Goal: Task Accomplishment & Management: Complete application form

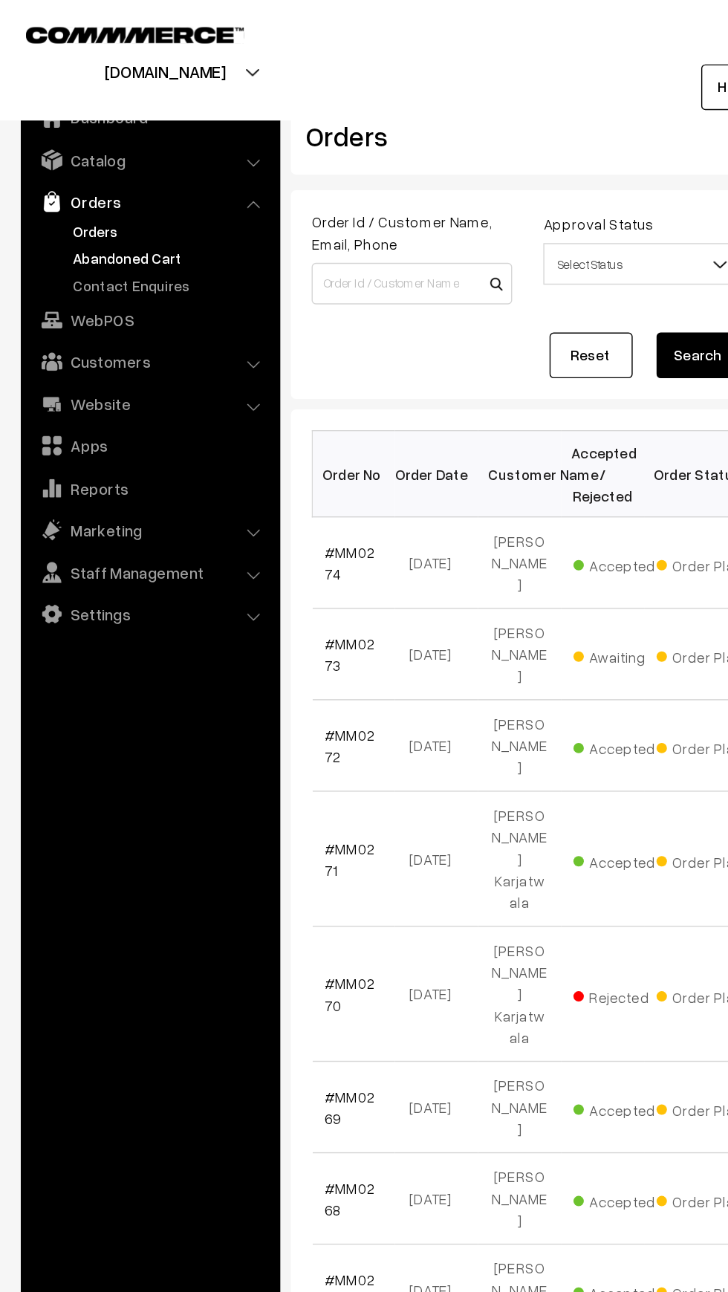
click at [62, 184] on link "Abandoned Cart" at bounding box center [121, 185] width 147 height 16
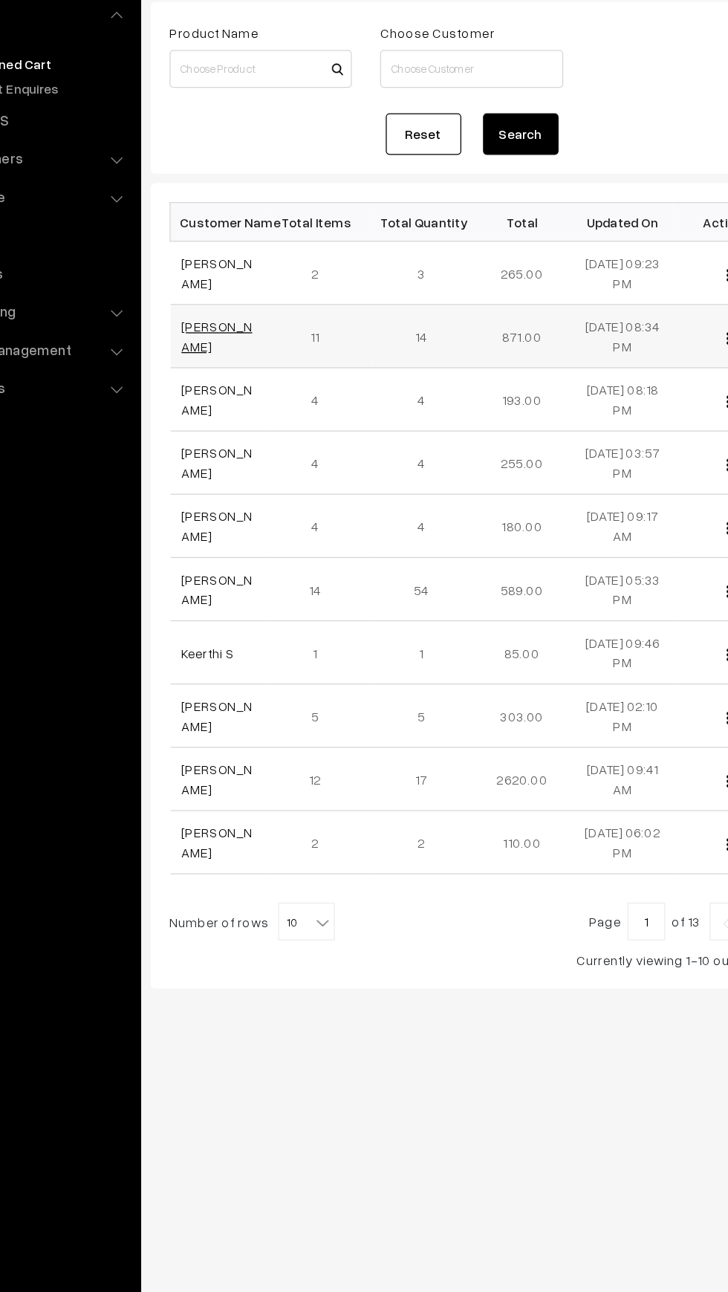
click at [247, 392] on link "[PERSON_NAME]" at bounding box center [261, 399] width 56 height 28
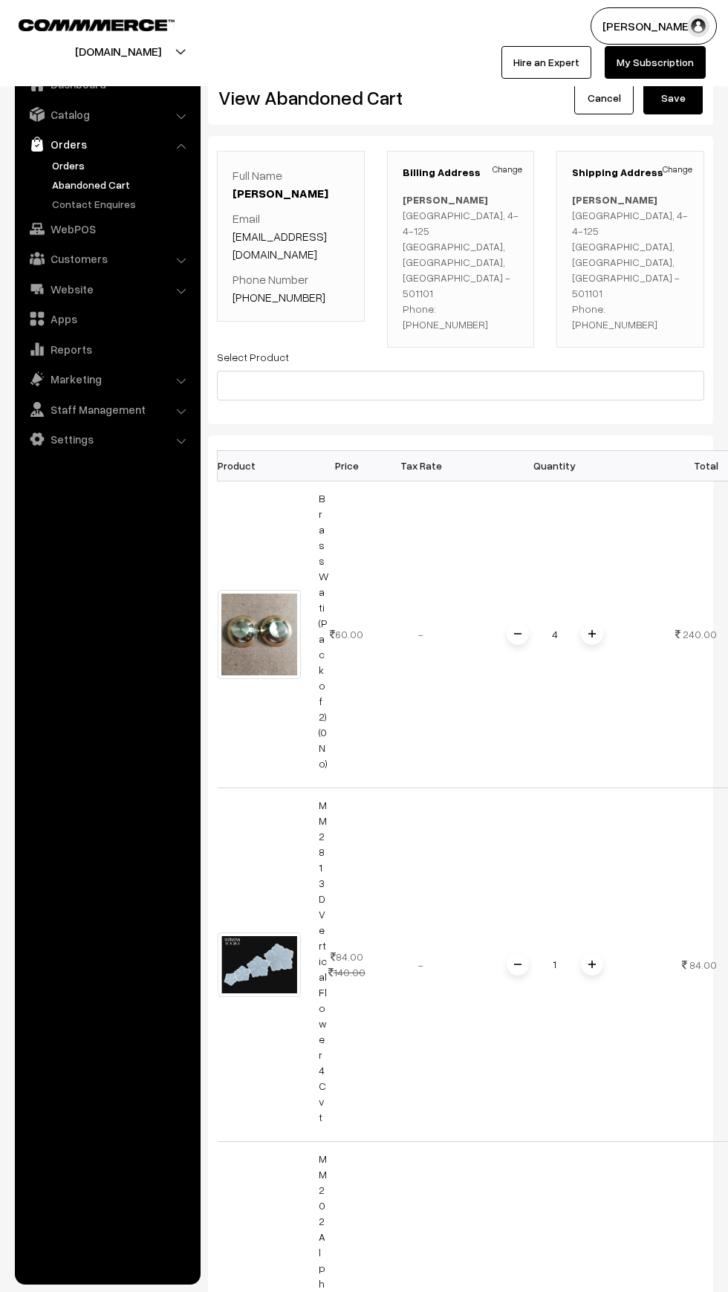
click at [50, 160] on link "Orders" at bounding box center [121, 166] width 147 height 16
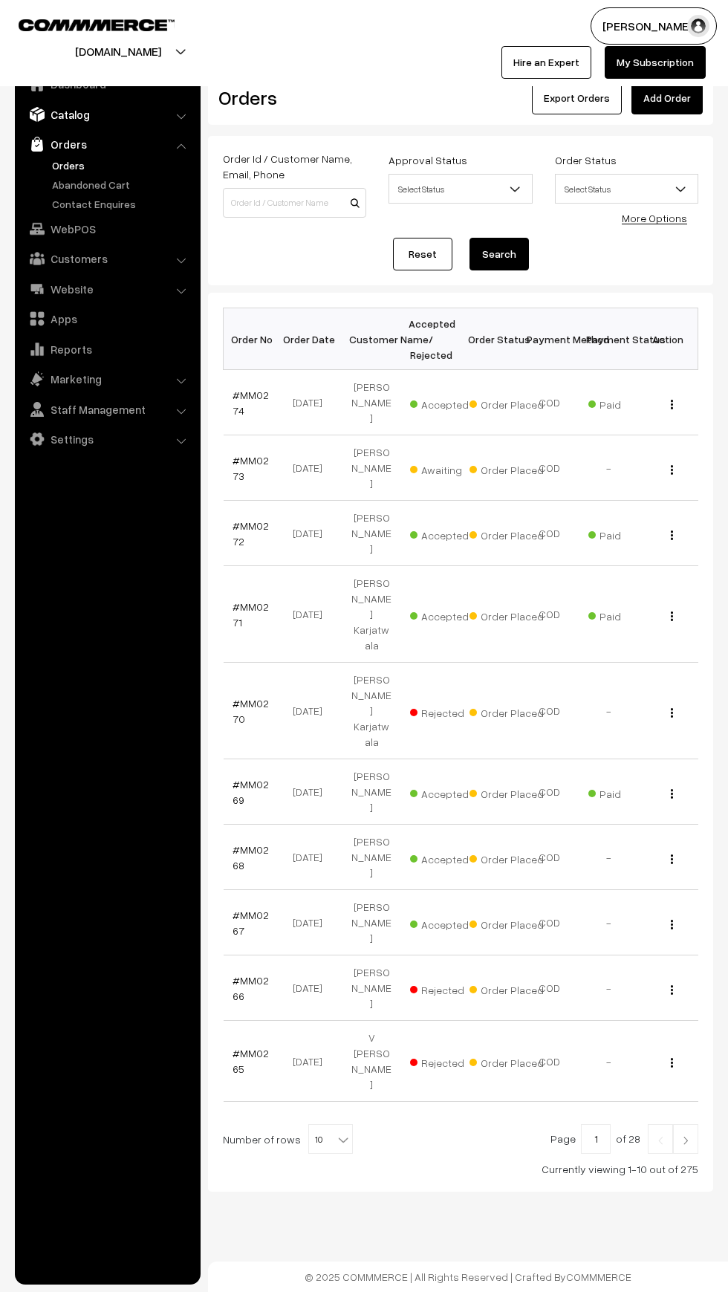
click at [51, 114] on link "Catalog" at bounding box center [107, 114] width 177 height 27
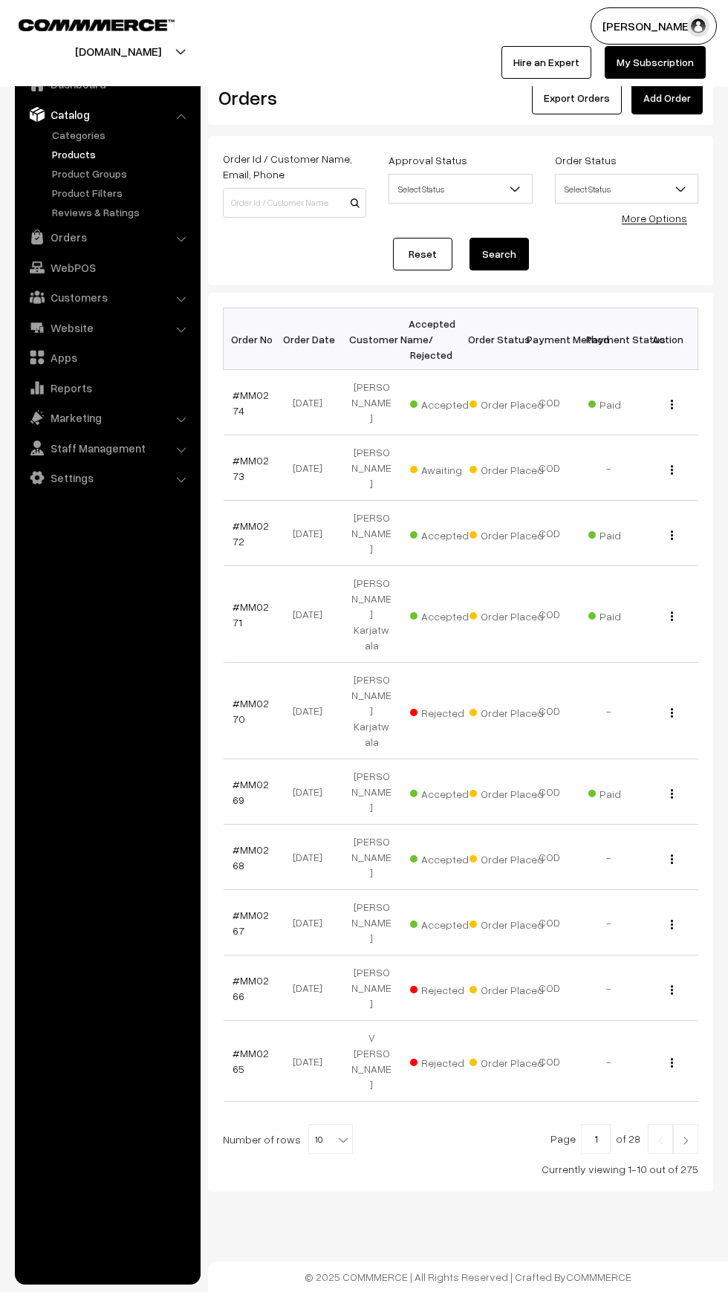
click at [56, 157] on link "Products" at bounding box center [121, 154] width 147 height 16
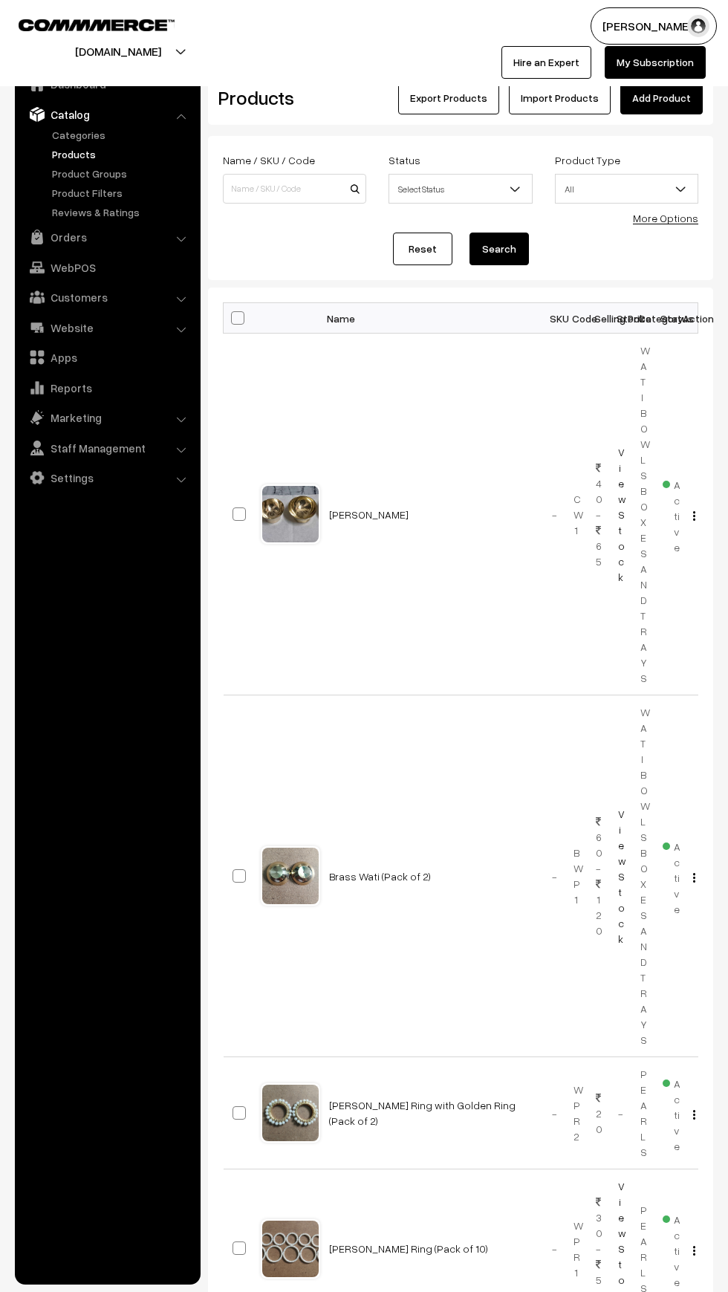
click at [656, 103] on link "Add Product" at bounding box center [661, 98] width 82 height 33
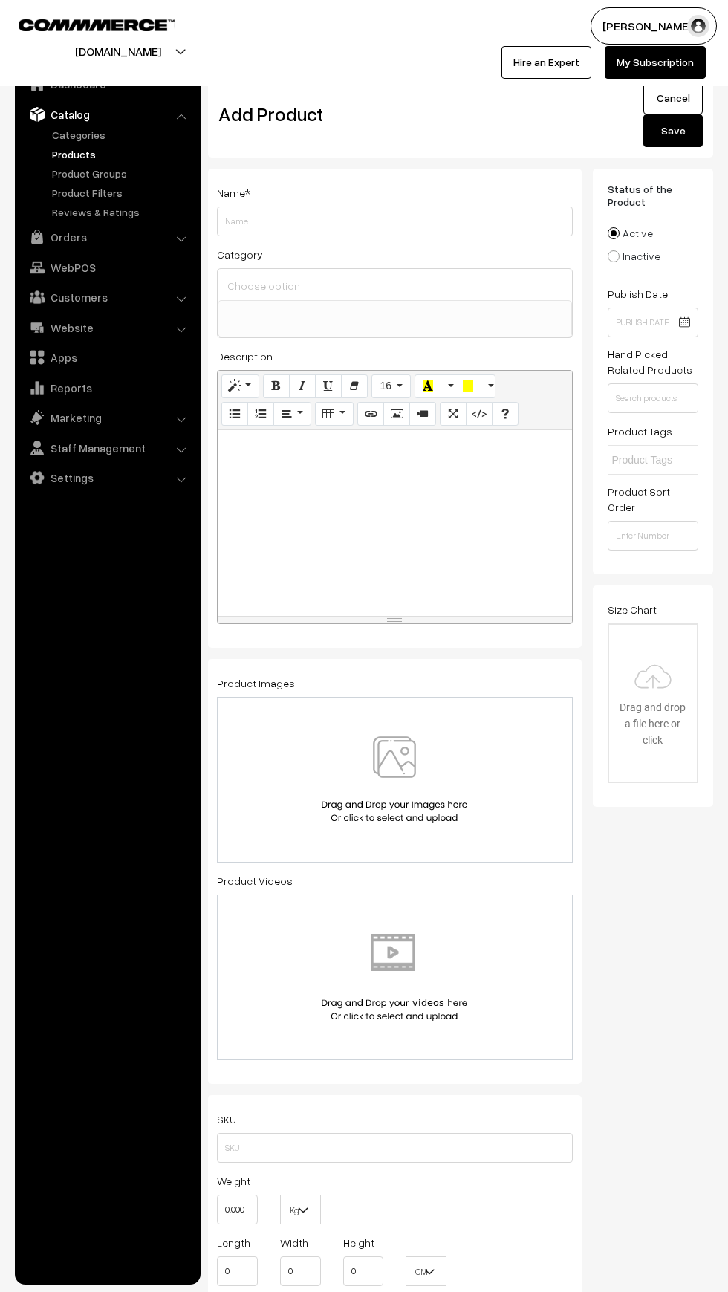
select select
click at [262, 216] on input "Weight" at bounding box center [395, 222] width 356 height 30
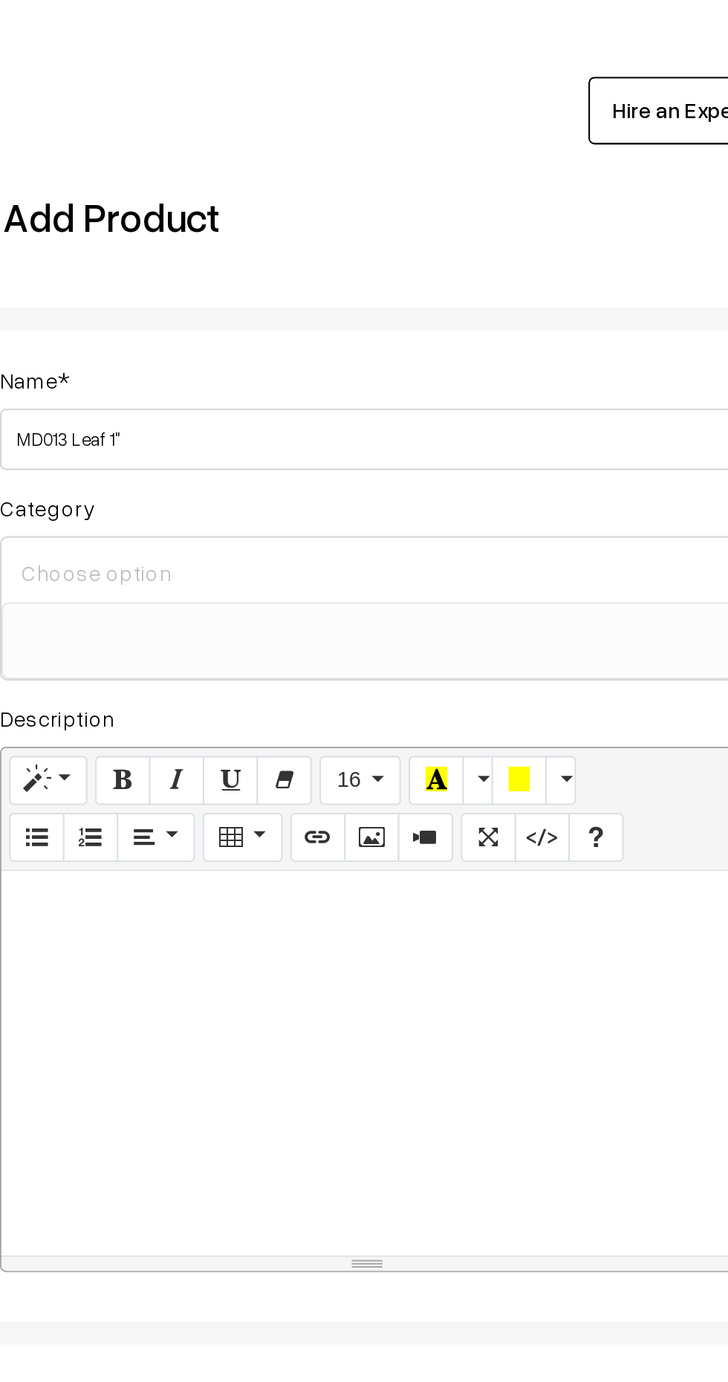
type input "MD013 Leaf 1""
click at [262, 291] on input at bounding box center [395, 286] width 343 height 22
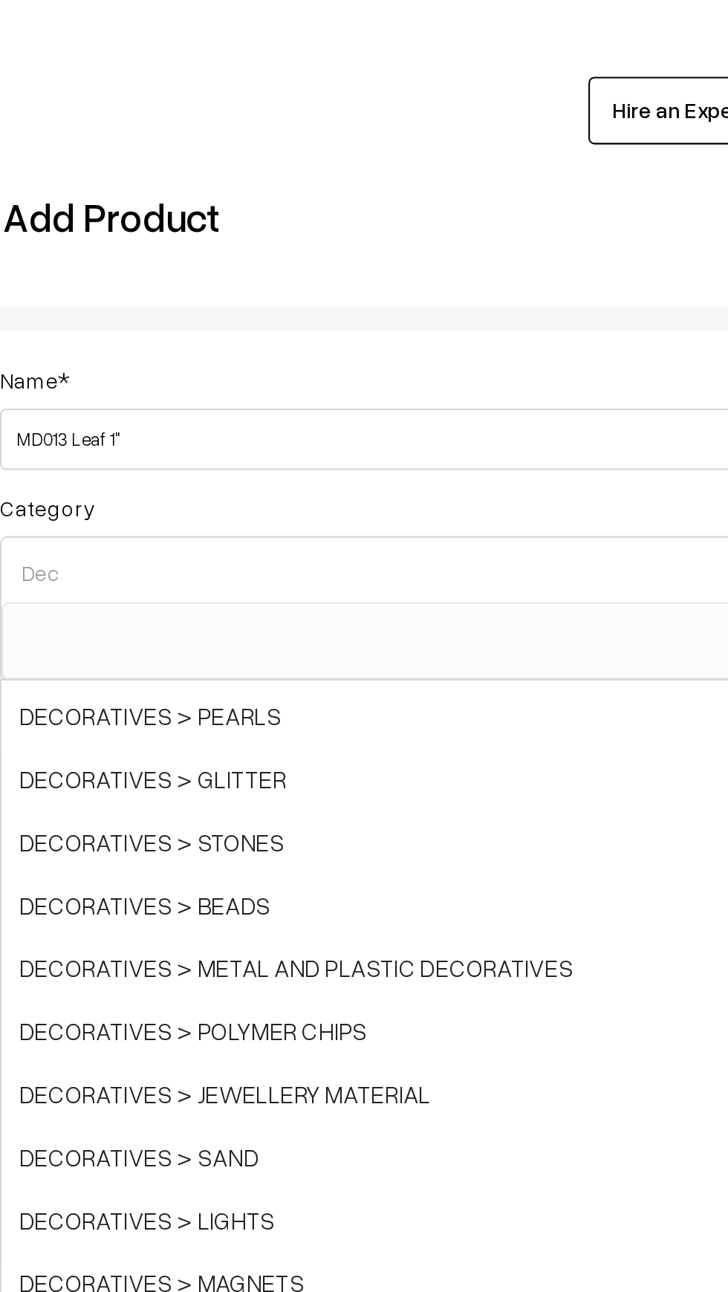
scroll to position [91, 0]
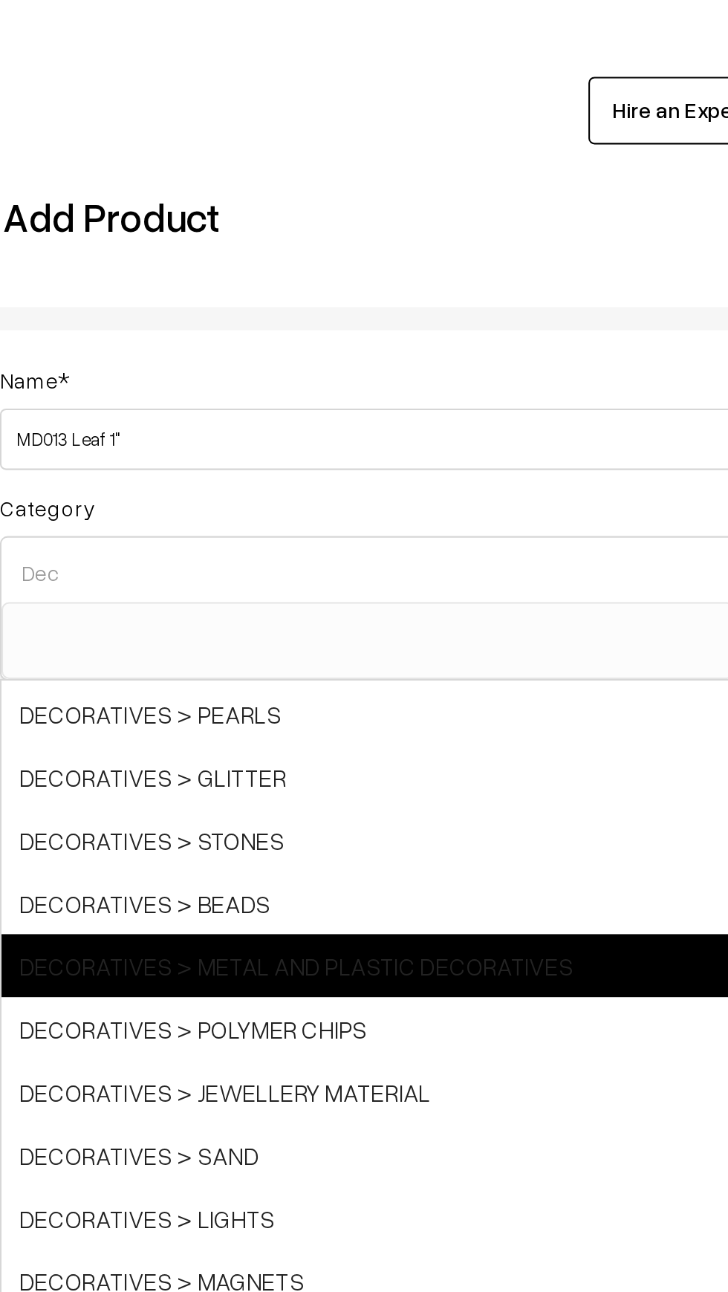
type input "Dec"
click at [447, 479] on span "DECORATIVES > METAL AND PLASTIC DECORATIVES" at bounding box center [395, 476] width 354 height 30
select select "40"
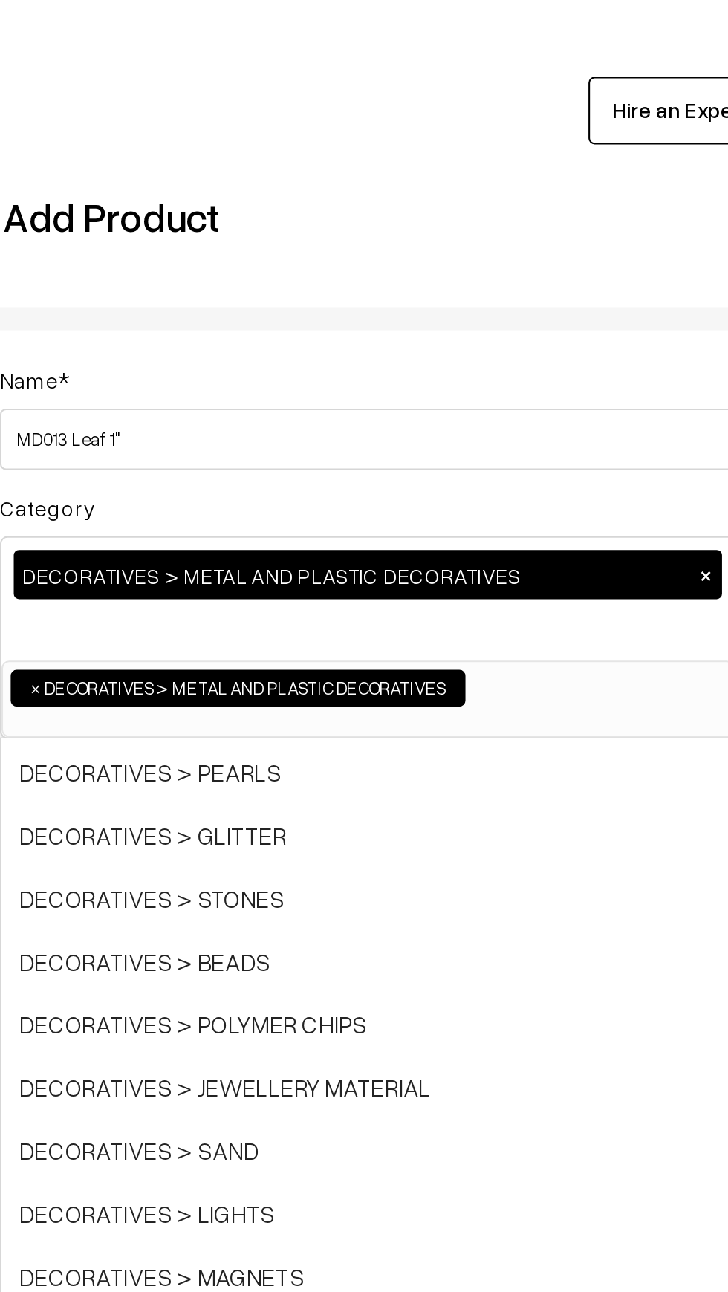
scroll to position [163, 0]
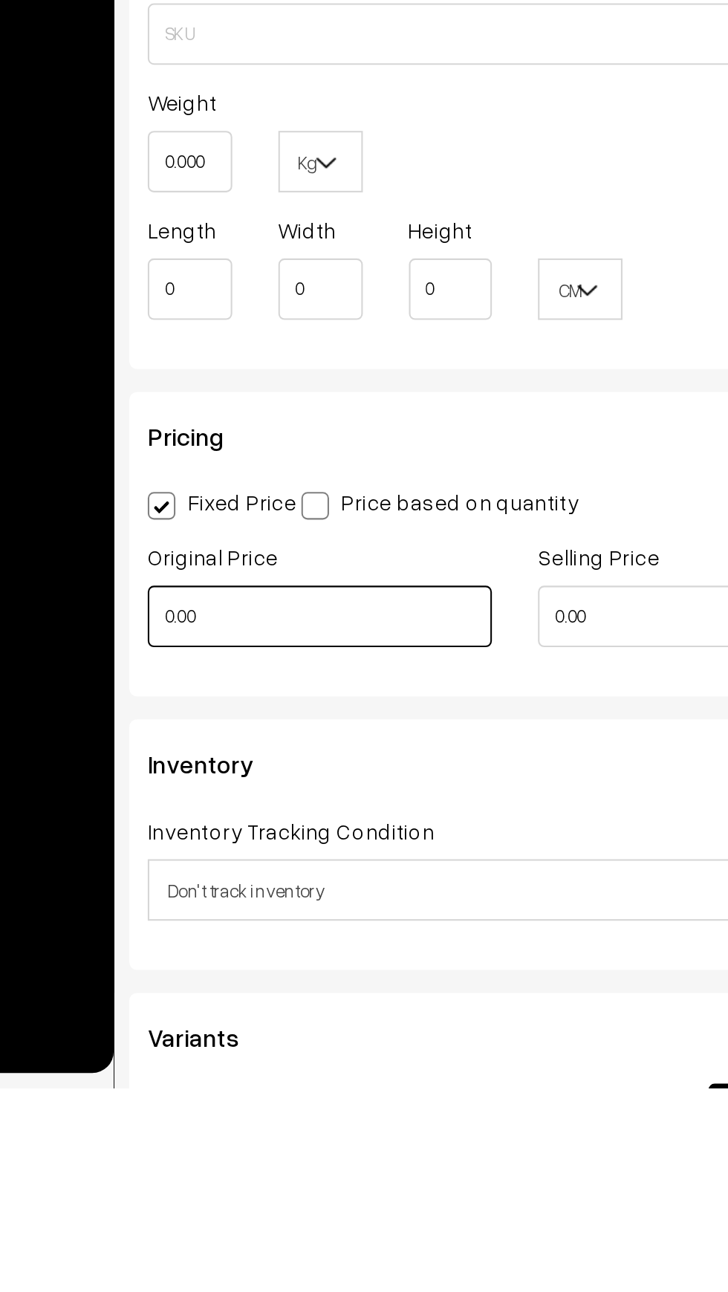
click at [244, 1064] on input "0.00" at bounding box center [300, 1064] width 166 height 30
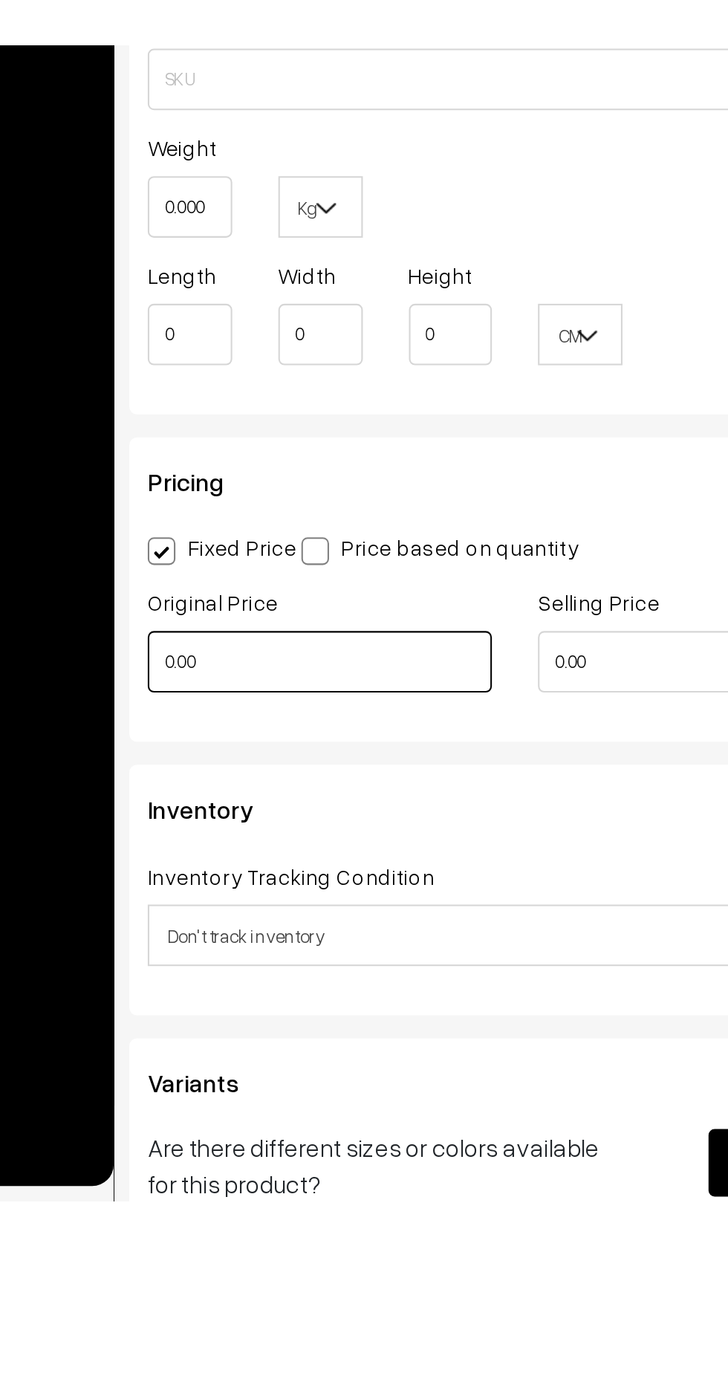
scroll to position [451, 0]
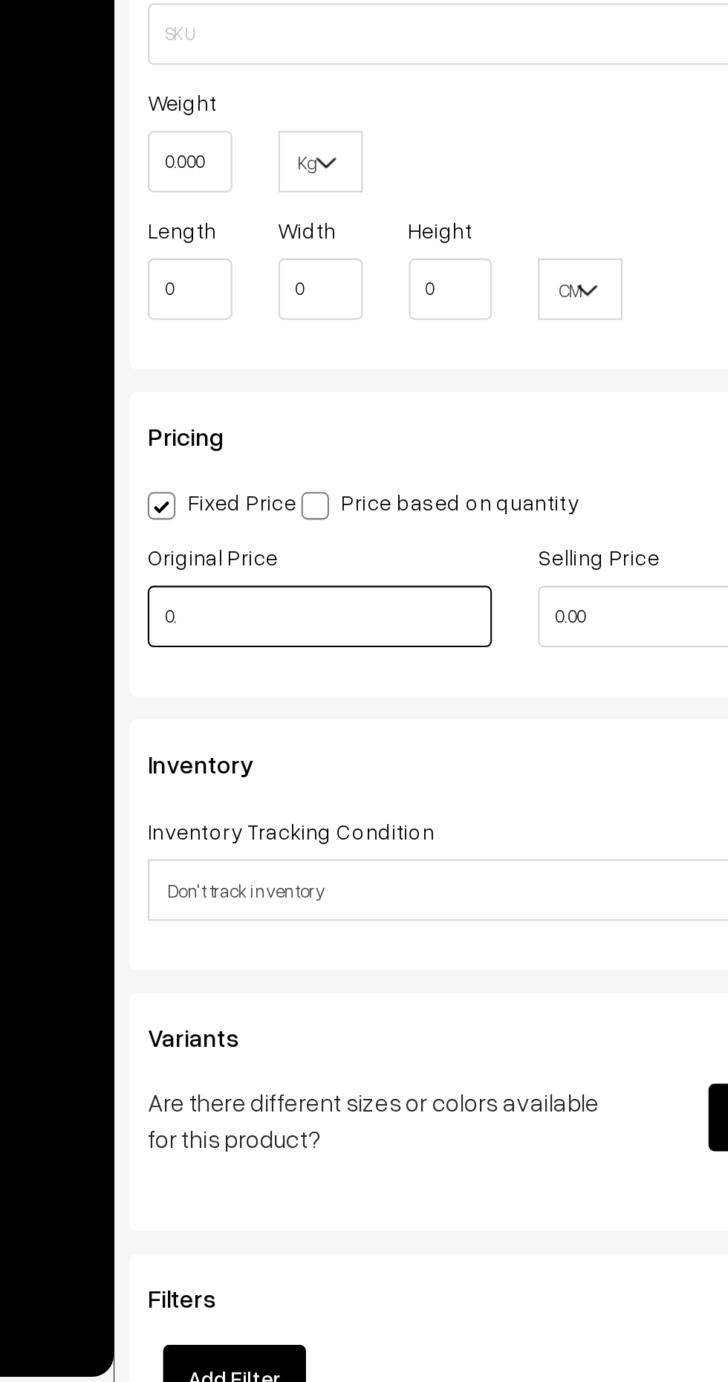
type input "0"
type input "100"
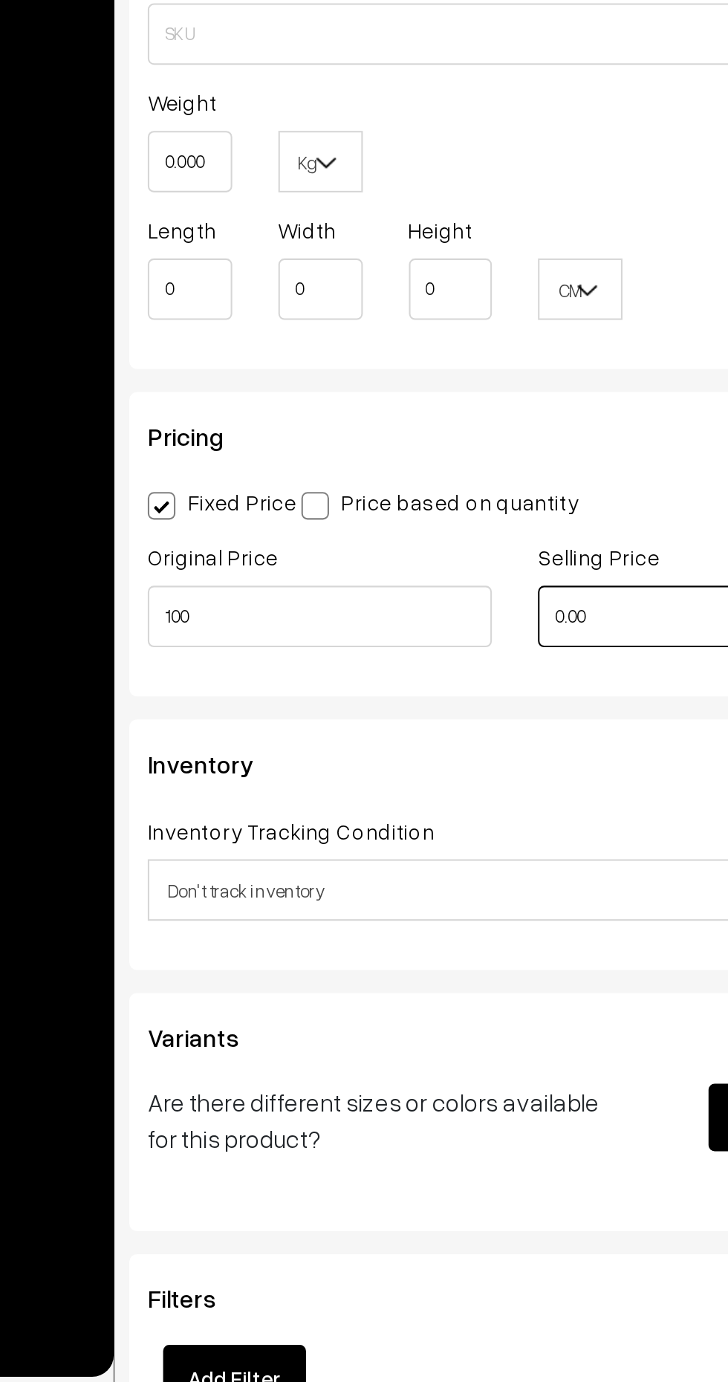
click at [433, 1011] on input "0.00" at bounding box center [489, 1007] width 166 height 30
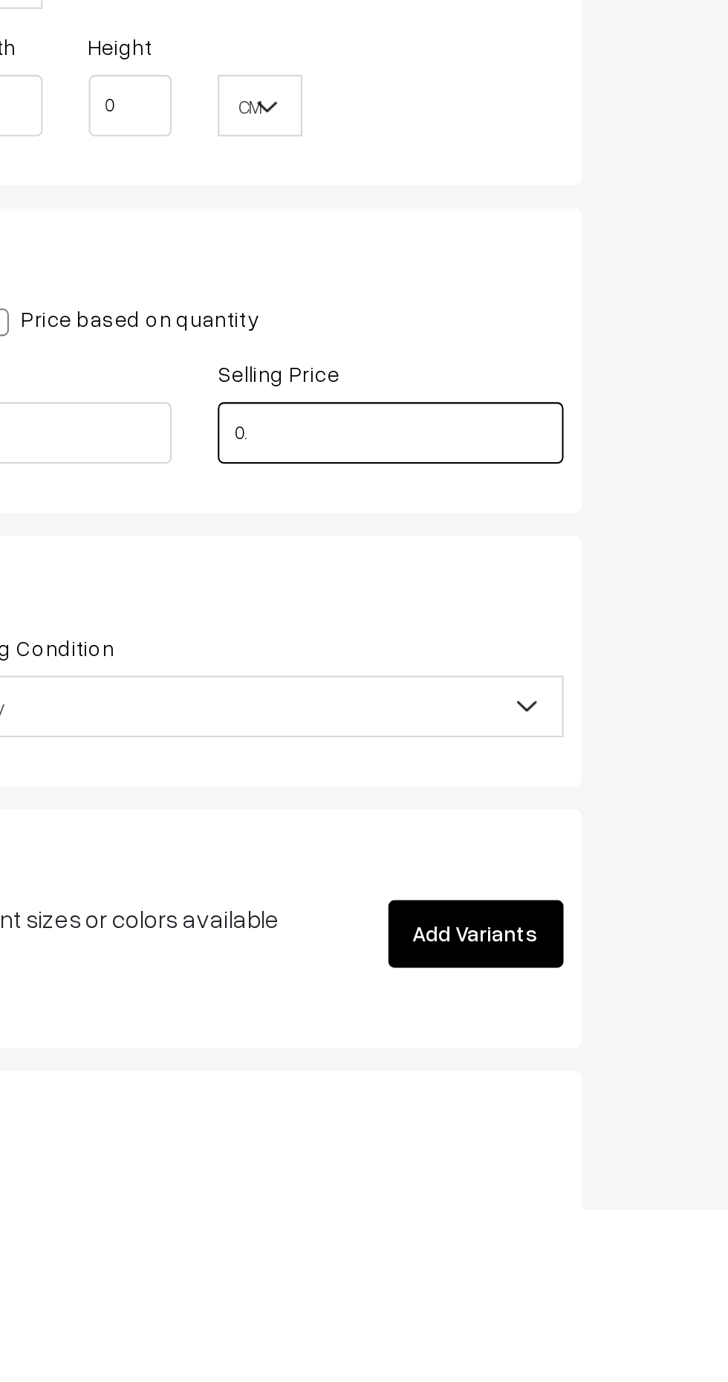
type input "0"
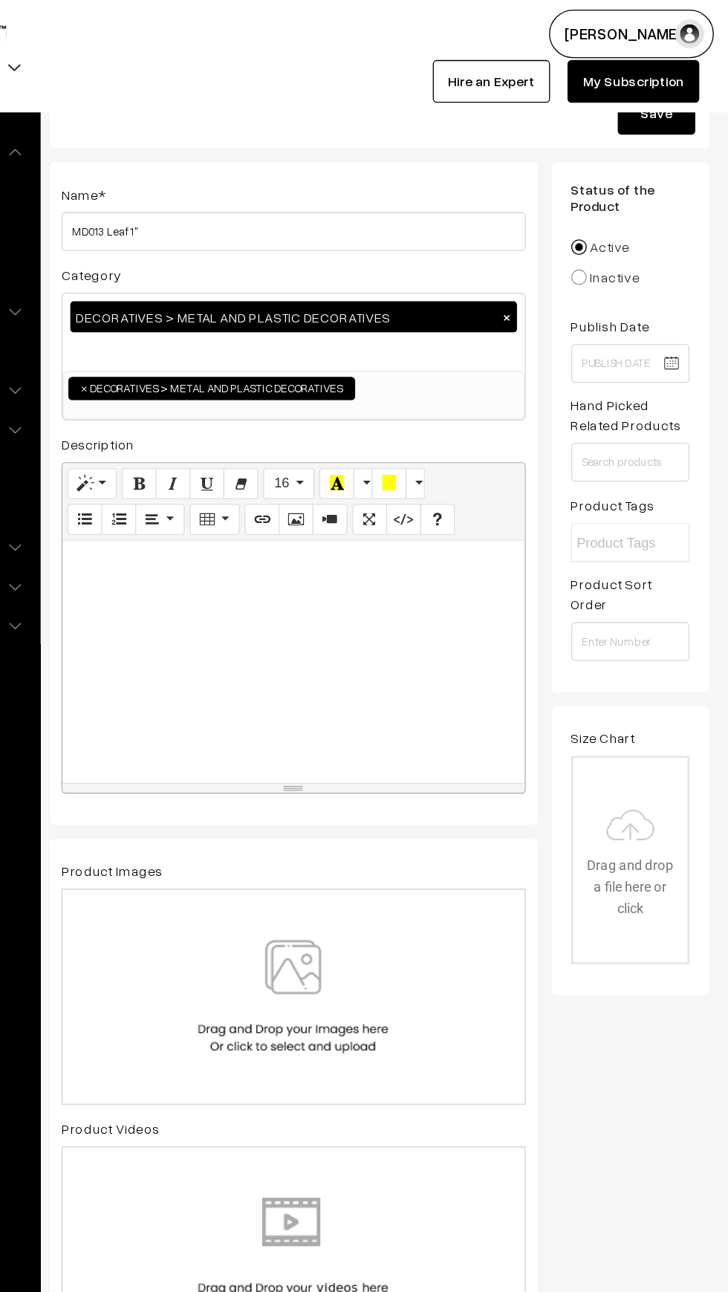
scroll to position [0, 0]
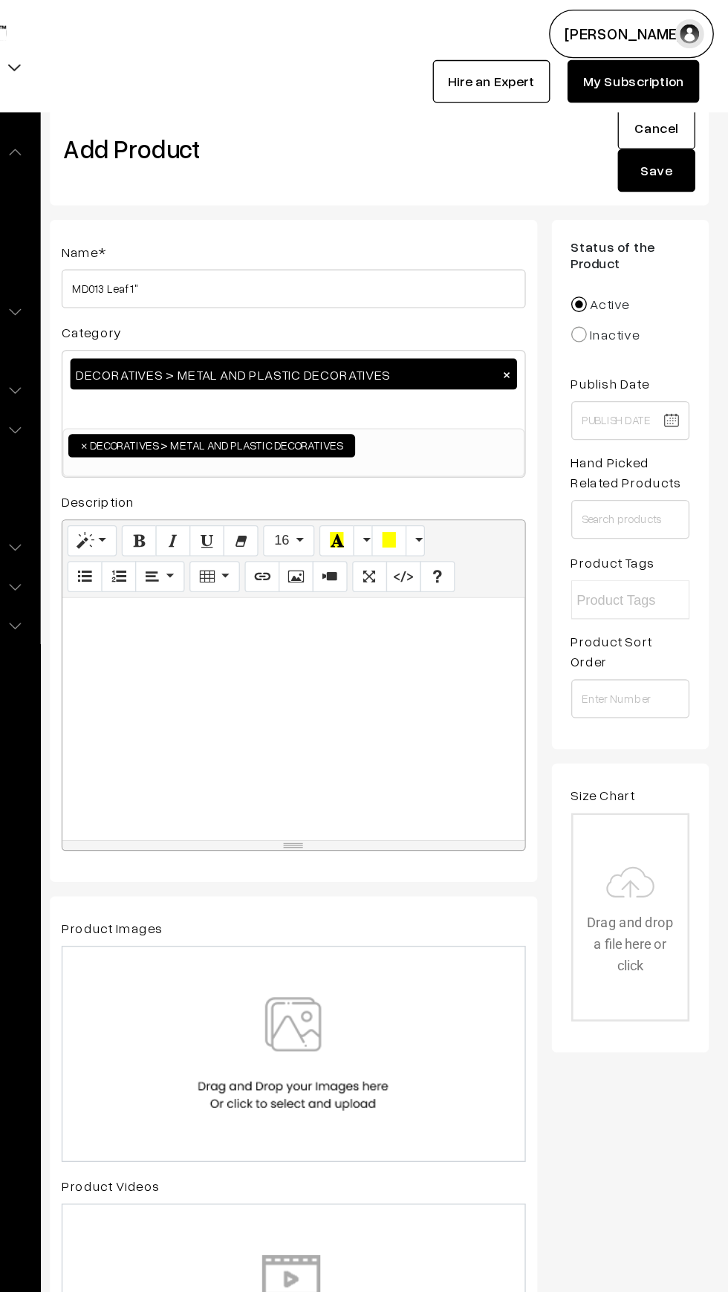
type input "75"
click at [317, 218] on input "MD013 Leaf 1"" at bounding box center [395, 222] width 356 height 30
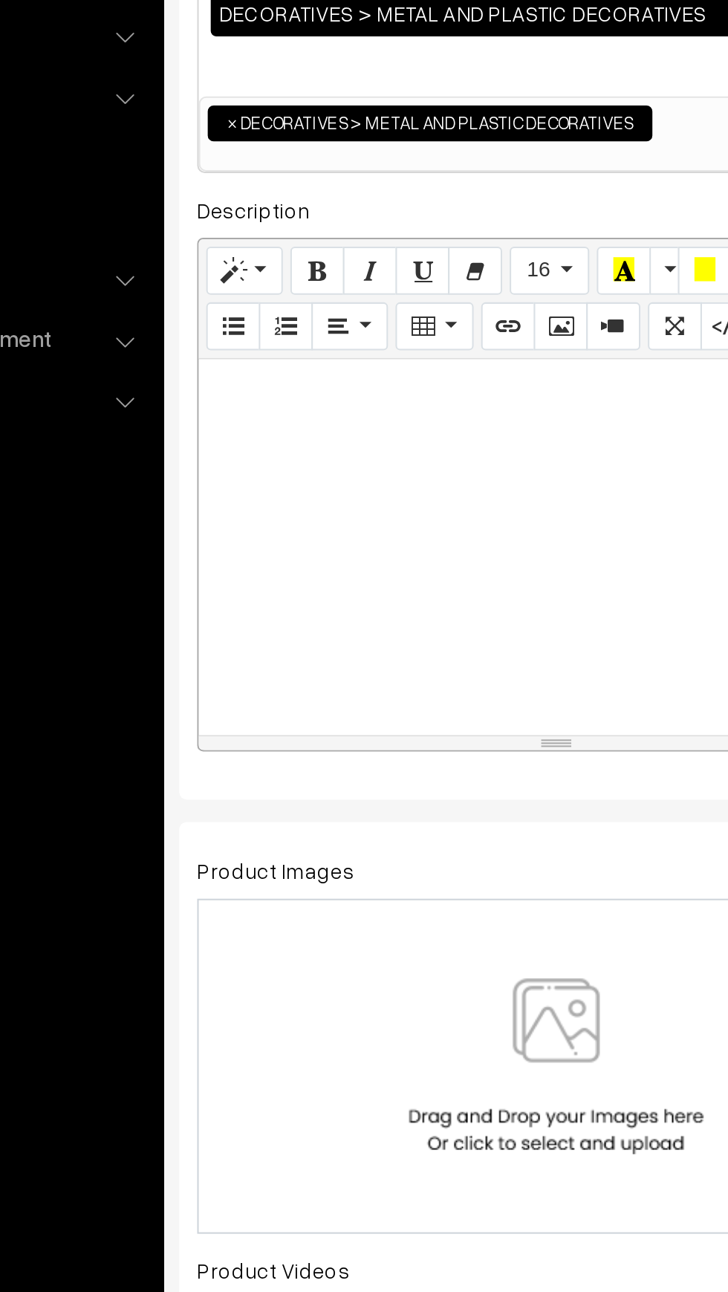
type input "MD013 Leaf 1" (Pack of 25)"
click at [391, 797] on img at bounding box center [394, 808] width 153 height 87
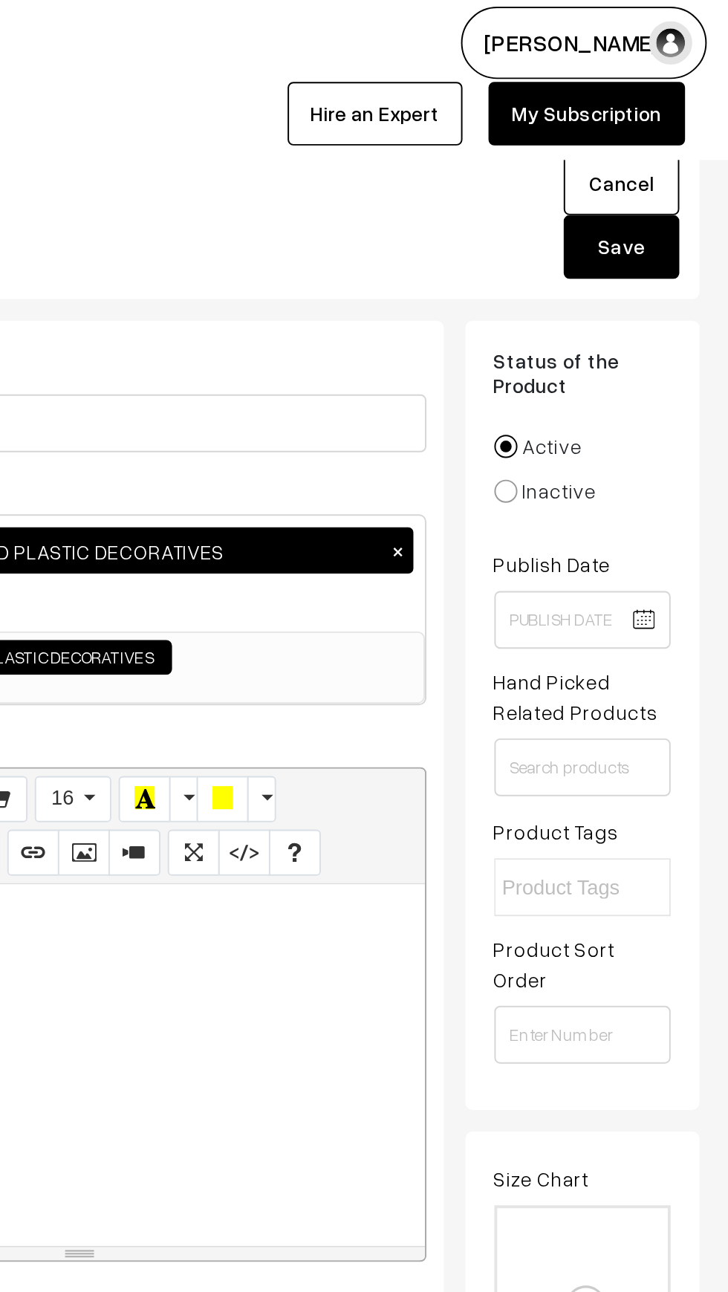
click at [661, 137] on button "Save" at bounding box center [673, 130] width 59 height 33
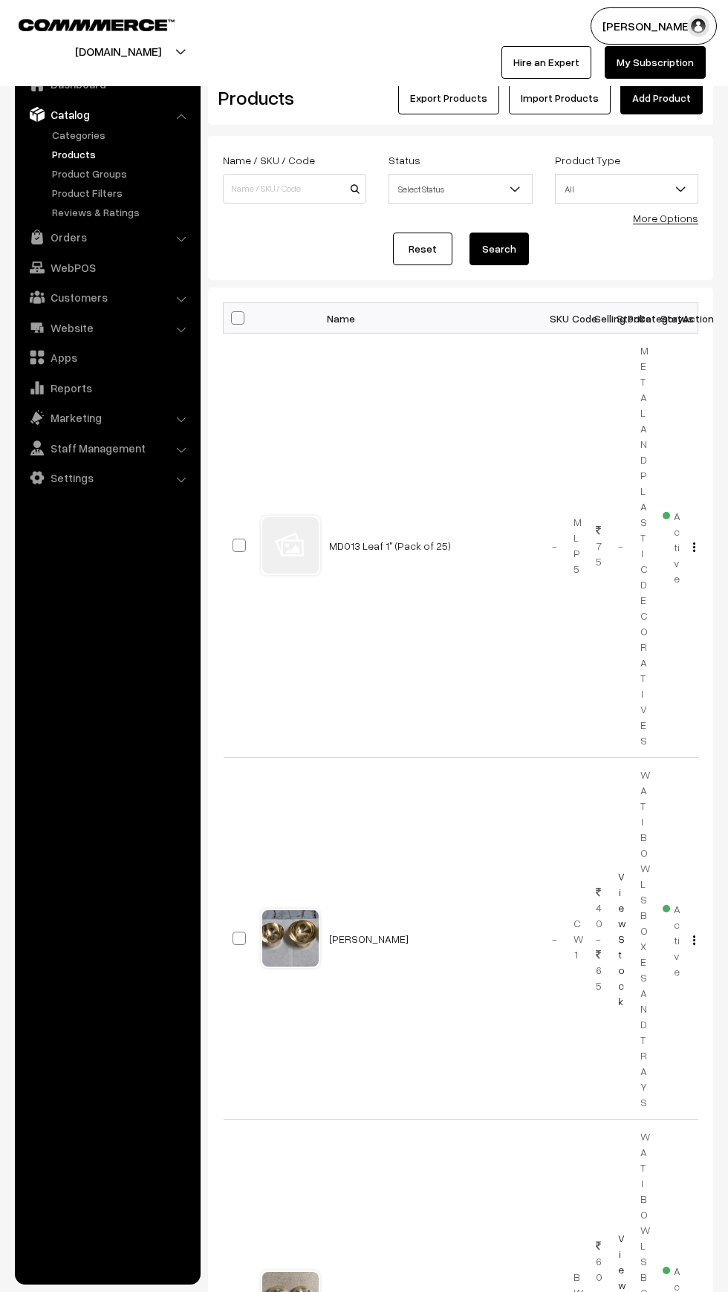
click at [645, 97] on link "Add Product" at bounding box center [661, 98] width 82 height 33
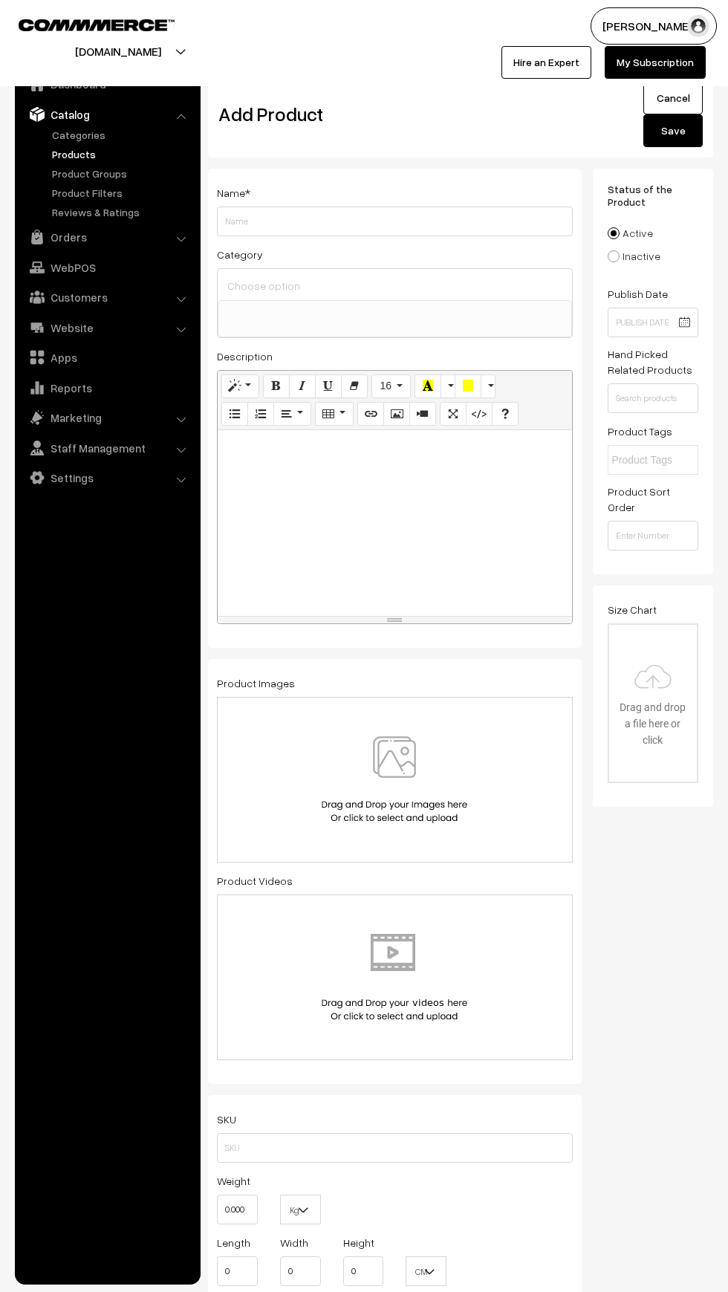
select select
click at [270, 216] on input "Weight" at bounding box center [395, 222] width 356 height 30
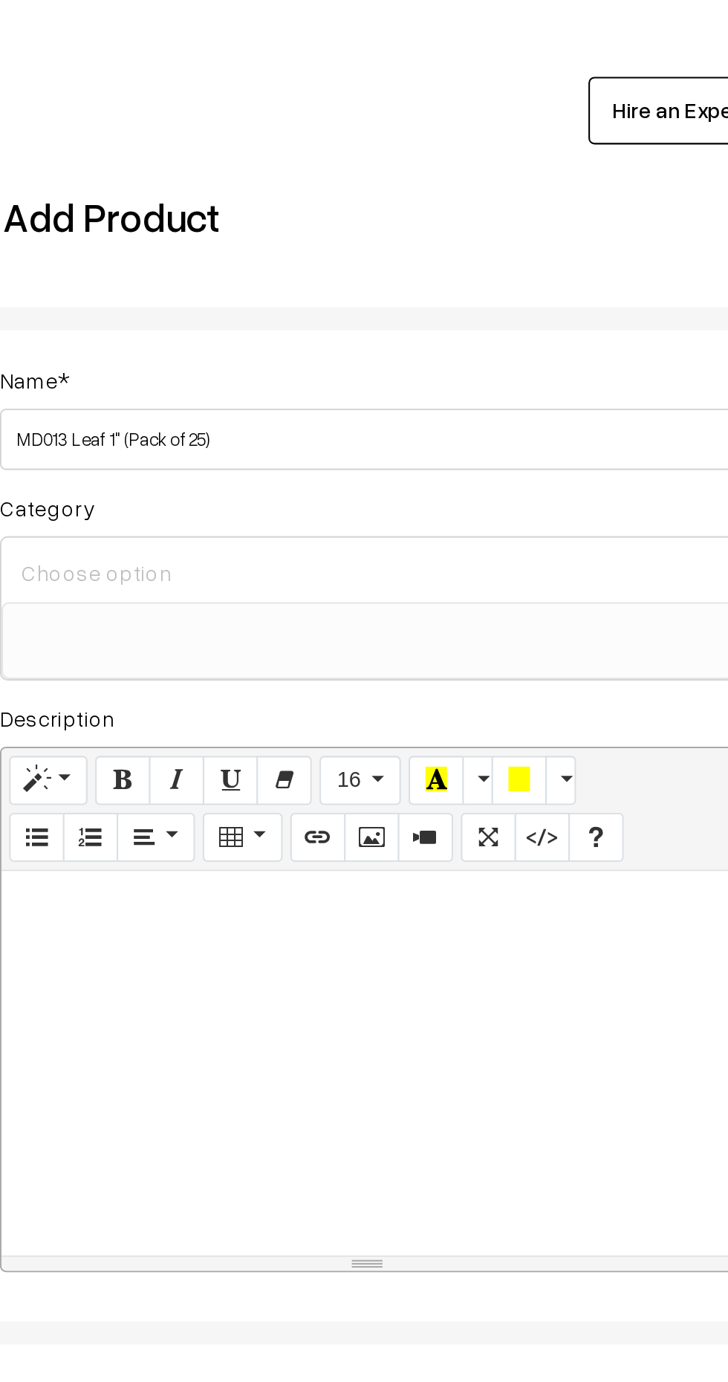
click at [251, 218] on input "MD013 Leaf 1" (Pack of 25)" at bounding box center [395, 222] width 356 height 30
click at [264, 220] on input "MD014 Leaf 1" (Pack of 25)" at bounding box center [395, 222] width 356 height 30
click at [282, 223] on input "MD014 Leaf 1" (Pack of 25)" at bounding box center [395, 222] width 356 height 30
click at [281, 218] on input "MD014 Leaf 1" (Pack of 25)" at bounding box center [395, 222] width 356 height 30
click at [260, 216] on input "MD014 Leaf 1" (Pack of 25)" at bounding box center [395, 222] width 356 height 30
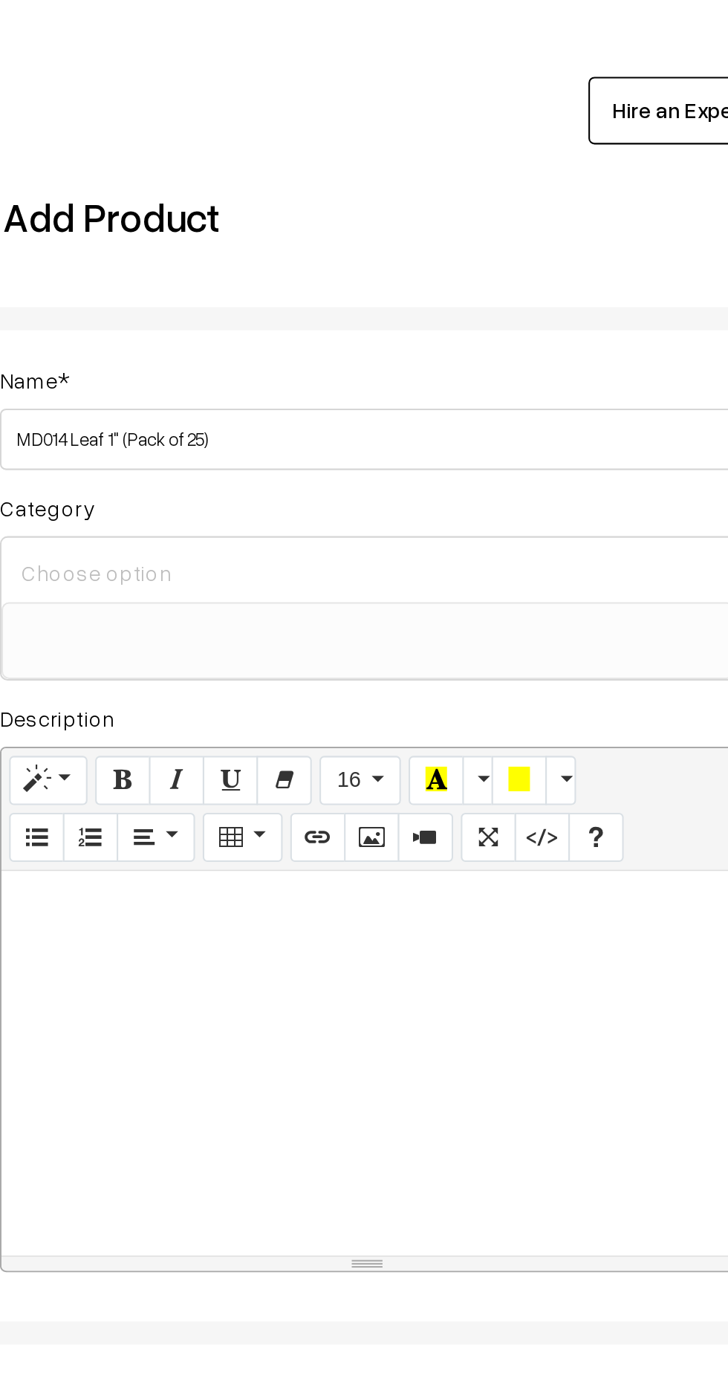
click at [268, 219] on input "MD014 Leaf 1" (Pack of 25)" at bounding box center [395, 222] width 356 height 30
click at [291, 224] on input "MD014 Leaf Solid 1" (Pack of 25)" at bounding box center [395, 222] width 356 height 30
click at [294, 219] on input "MD014 Leaf Solid 1" (Pack of 25)" at bounding box center [395, 222] width 356 height 30
click at [297, 224] on input "MD014 Leaf Solid 1" (Pack of 25)" at bounding box center [395, 222] width 356 height 30
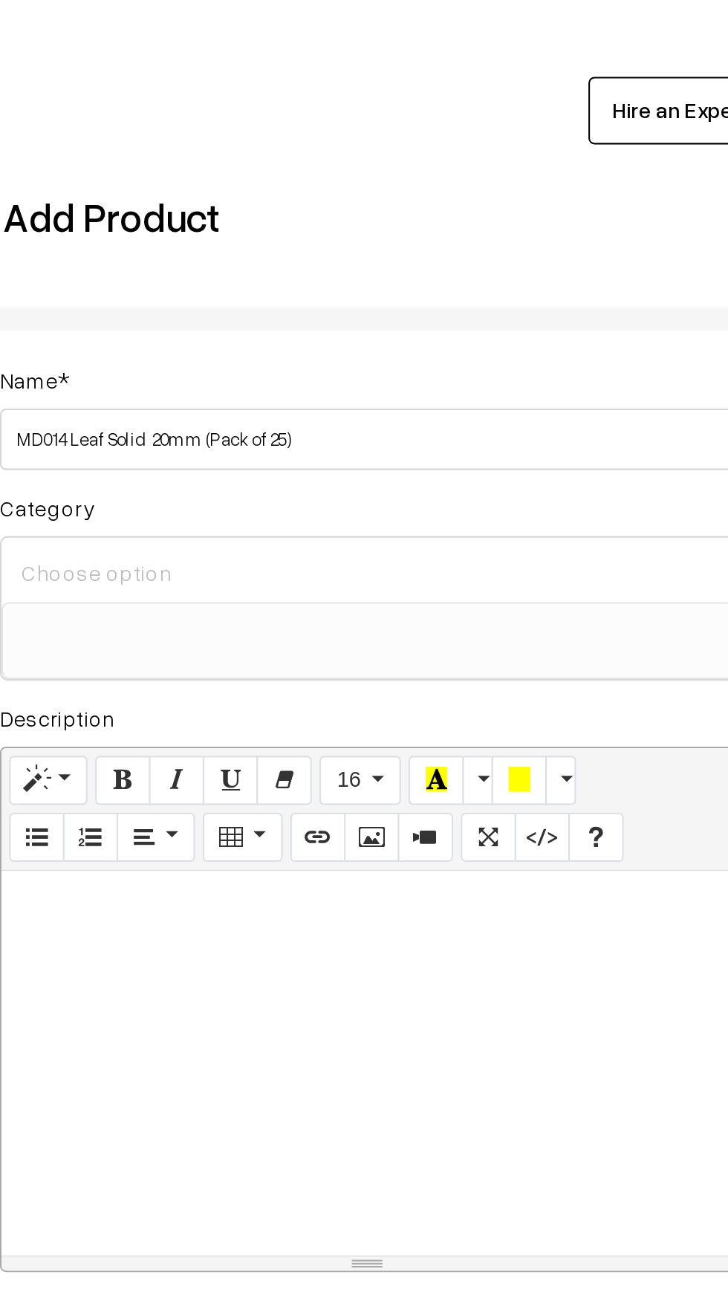
type input "MD014 Leaf Solid 20mm (Pack of 25)"
click at [264, 279] on input at bounding box center [395, 286] width 343 height 22
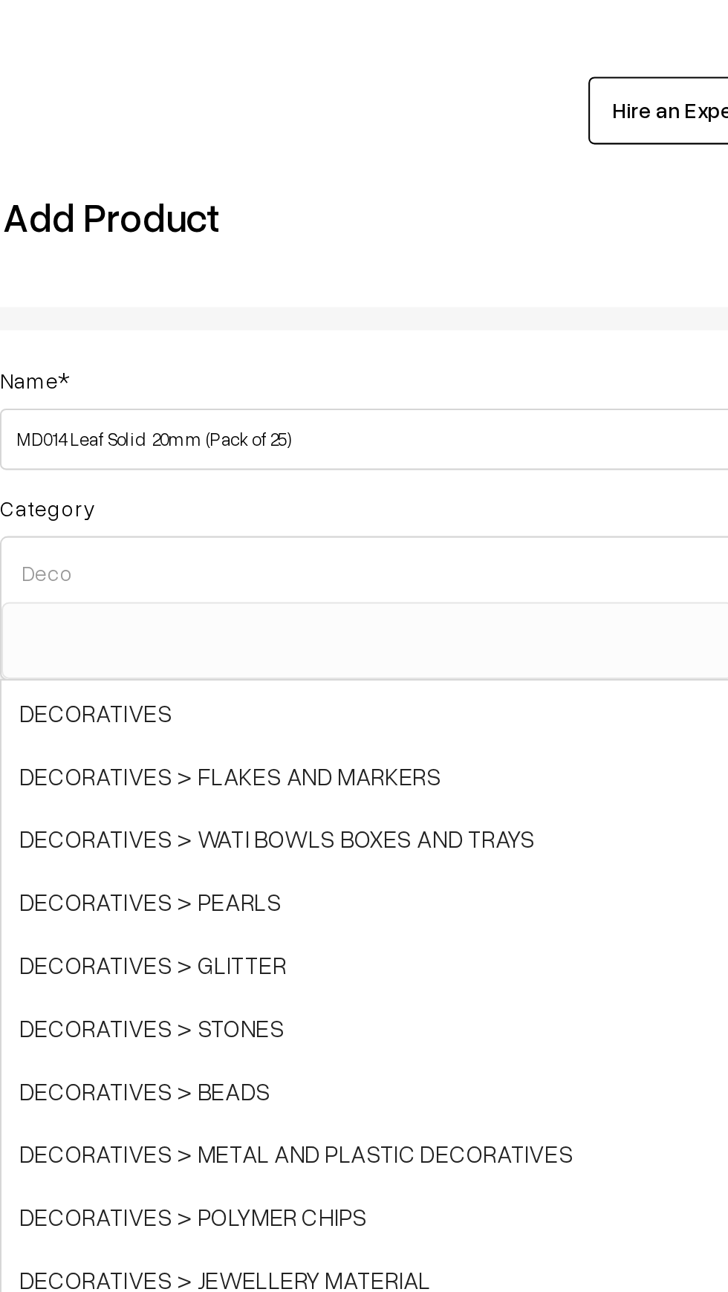
type input "Deco"
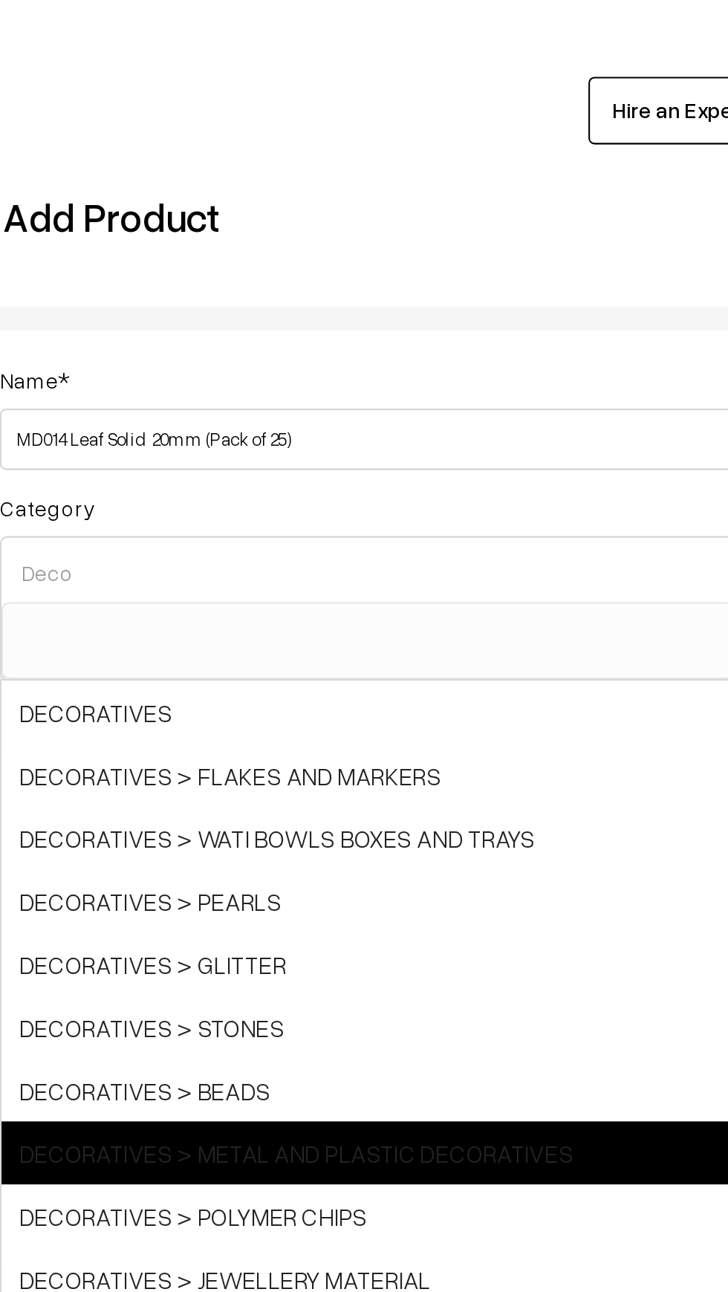
click at [455, 568] on span "DECORATIVES > METAL AND PLASTIC DECORATIVES" at bounding box center [395, 566] width 354 height 30
select select "40"
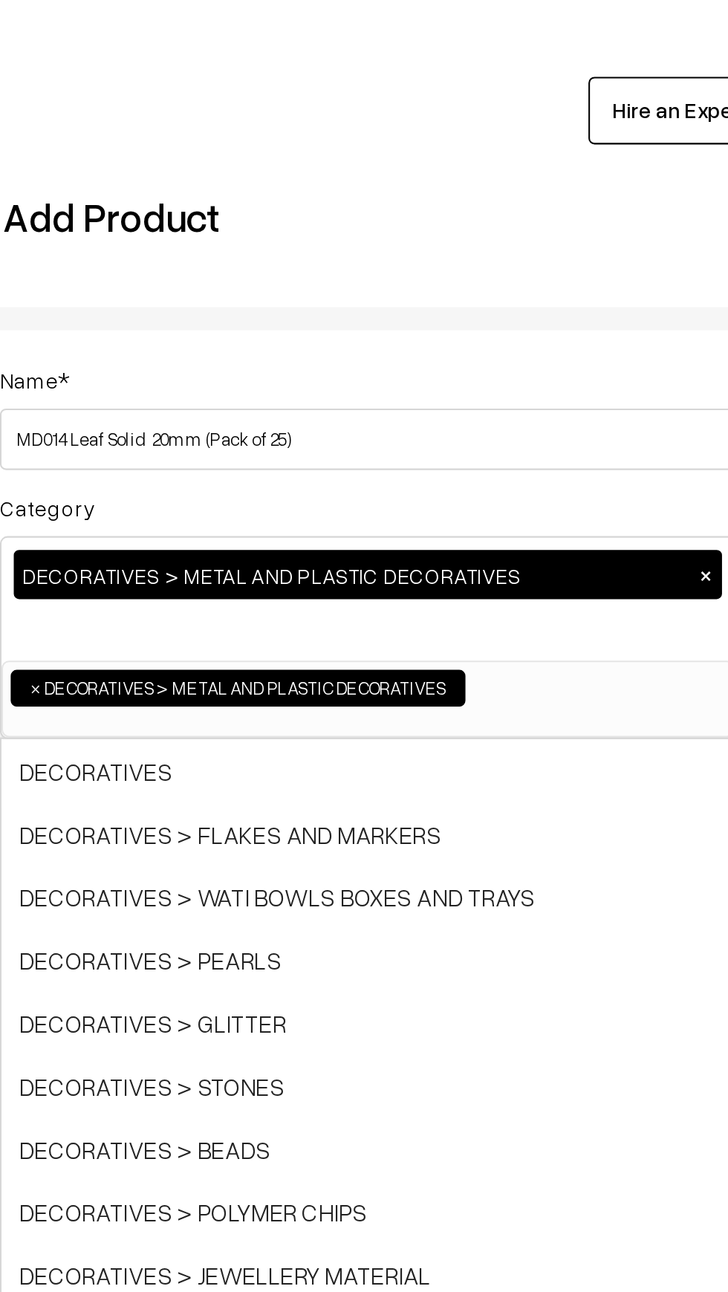
scroll to position [163, 0]
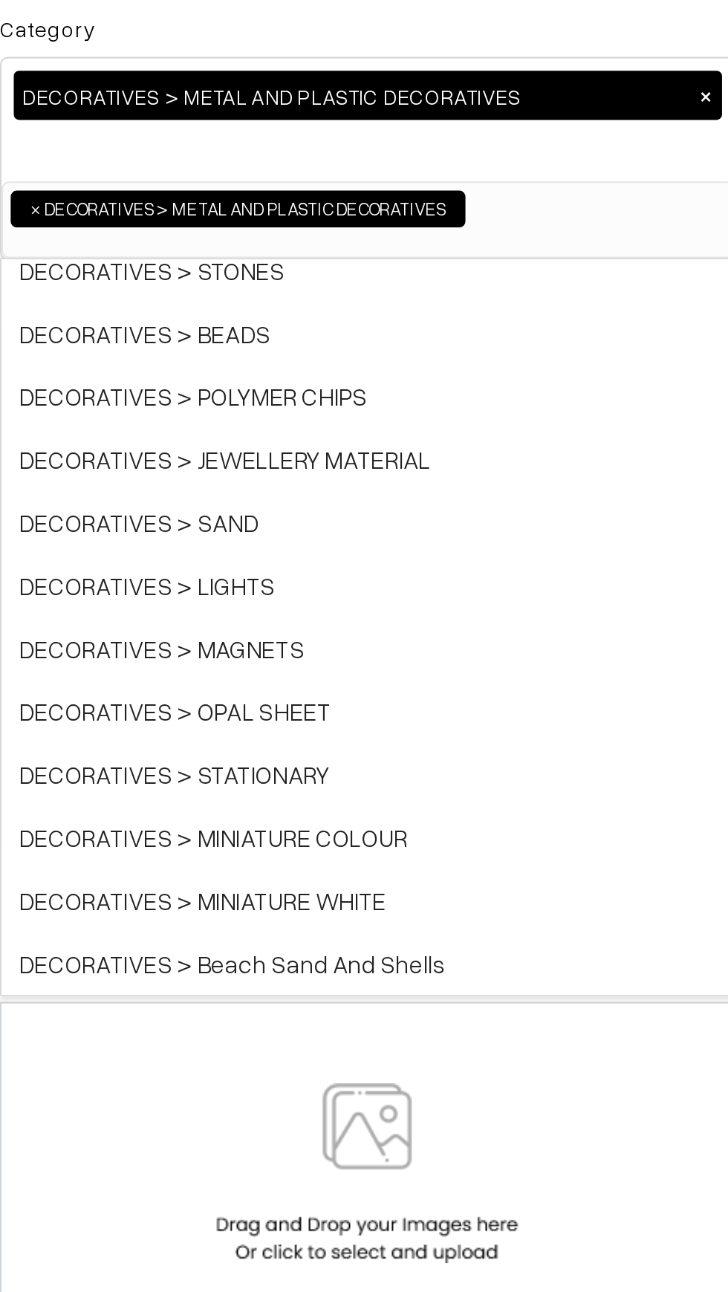
click at [409, 798] on img at bounding box center [394, 808] width 153 height 87
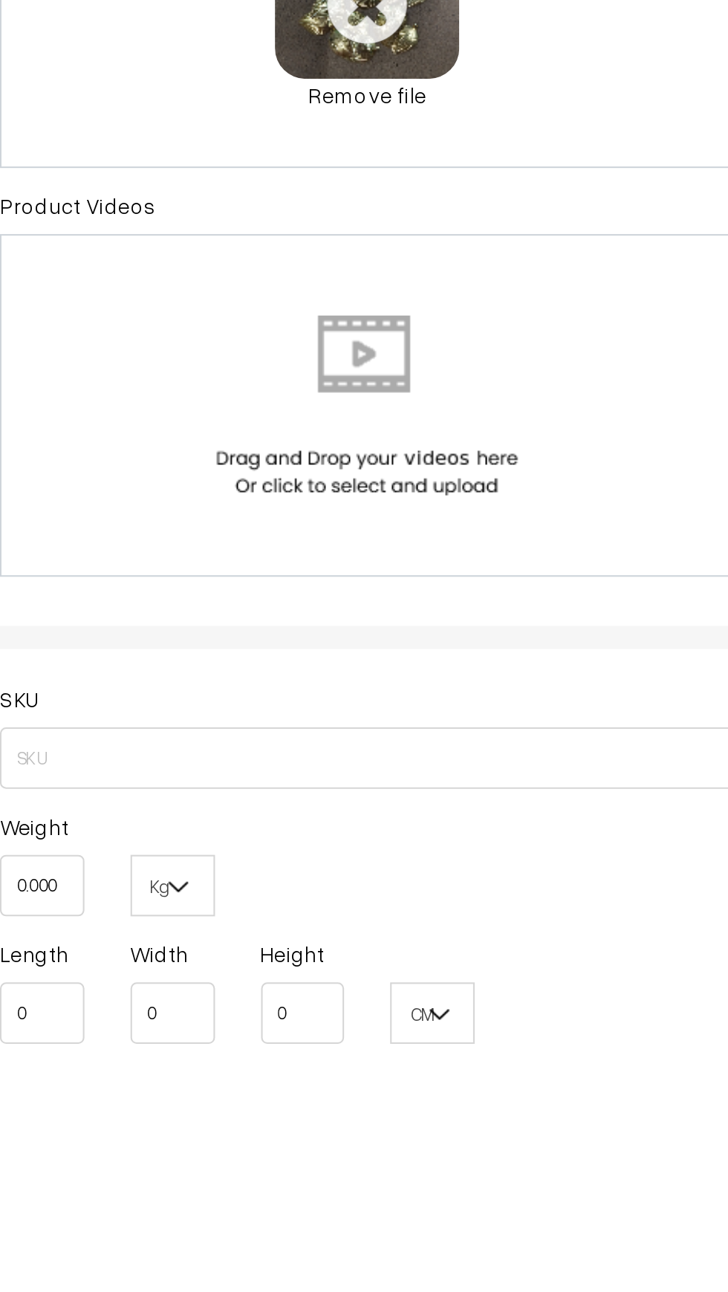
scroll to position [127, 0]
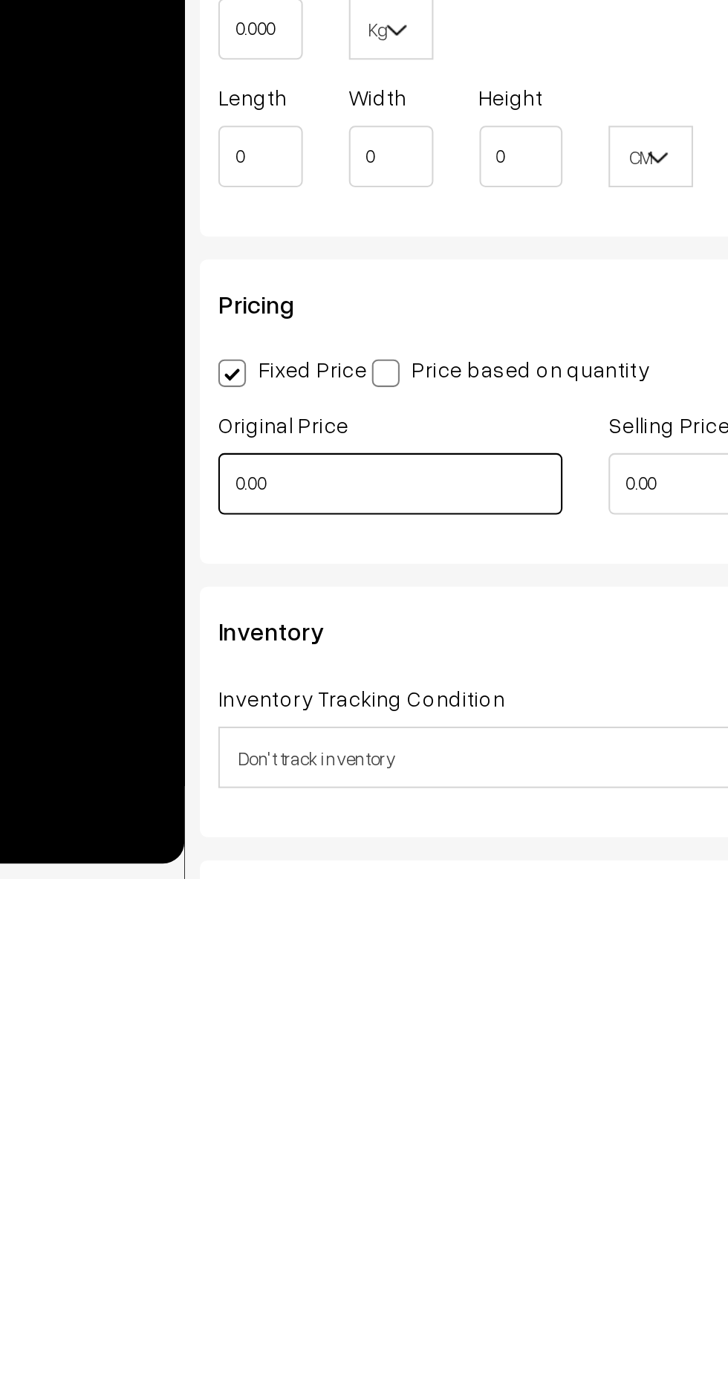
scroll to position [261, 0]
type input "0"
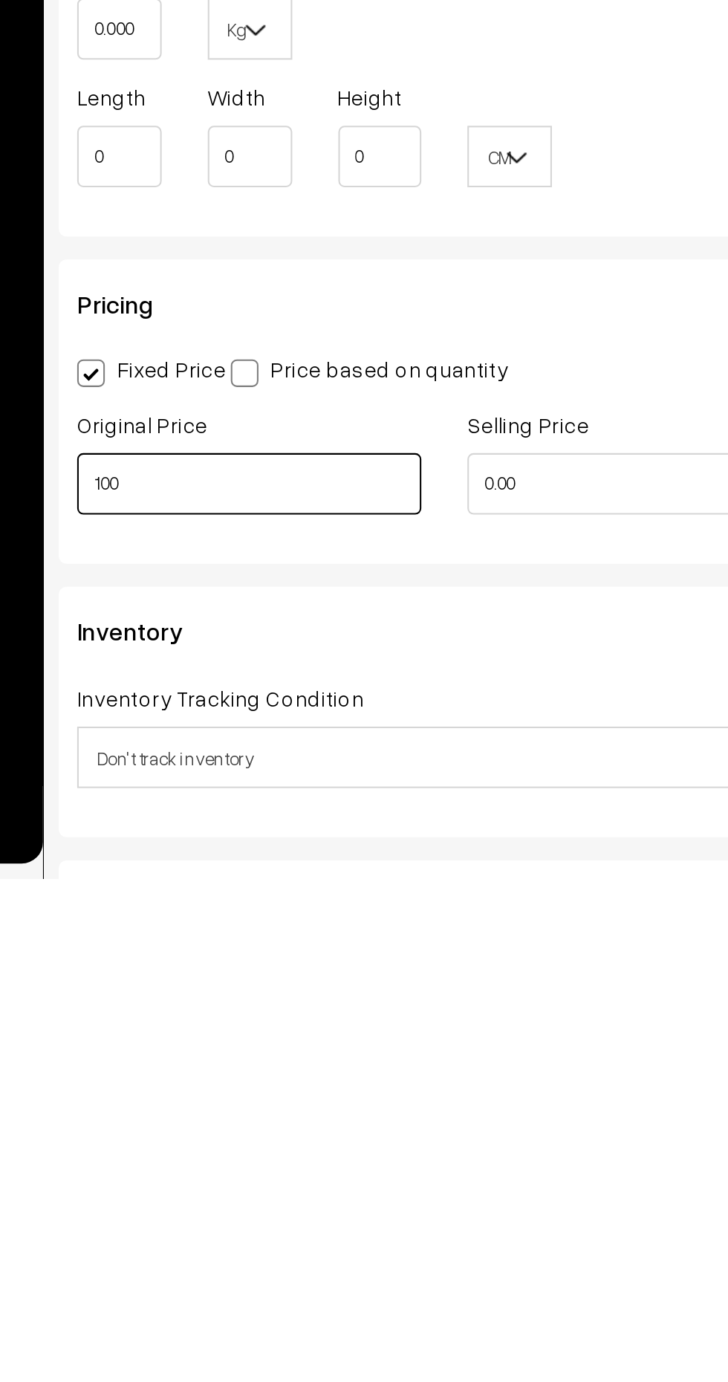
type input "100"
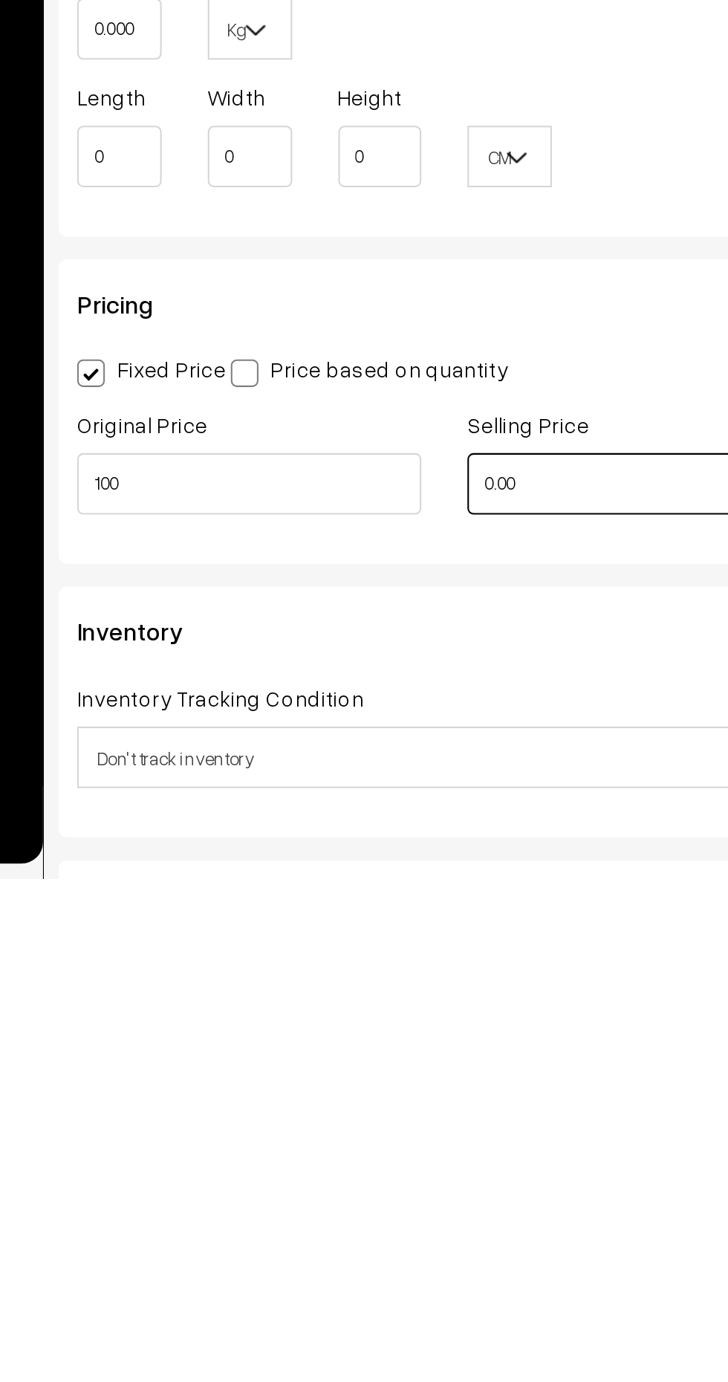
click at [447, 1199] on input "0.00" at bounding box center [489, 1191] width 166 height 30
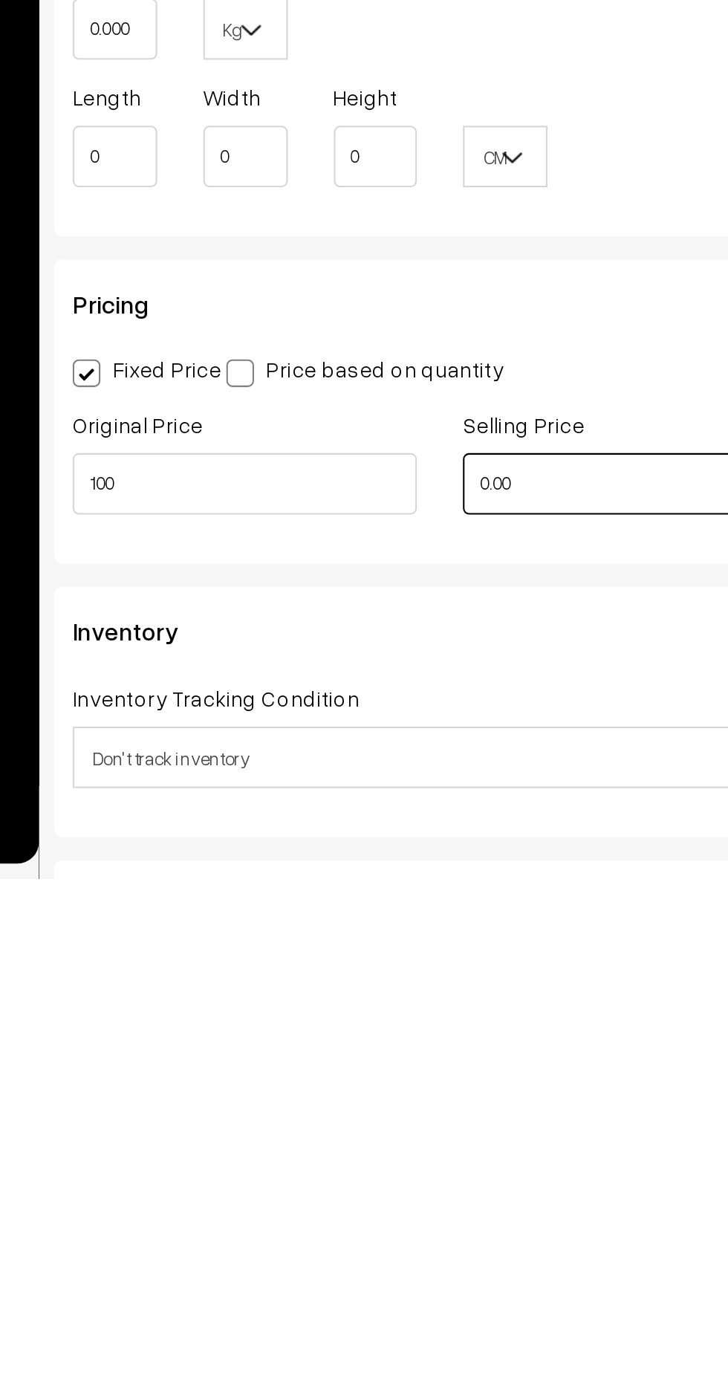
scroll to position [285, 0]
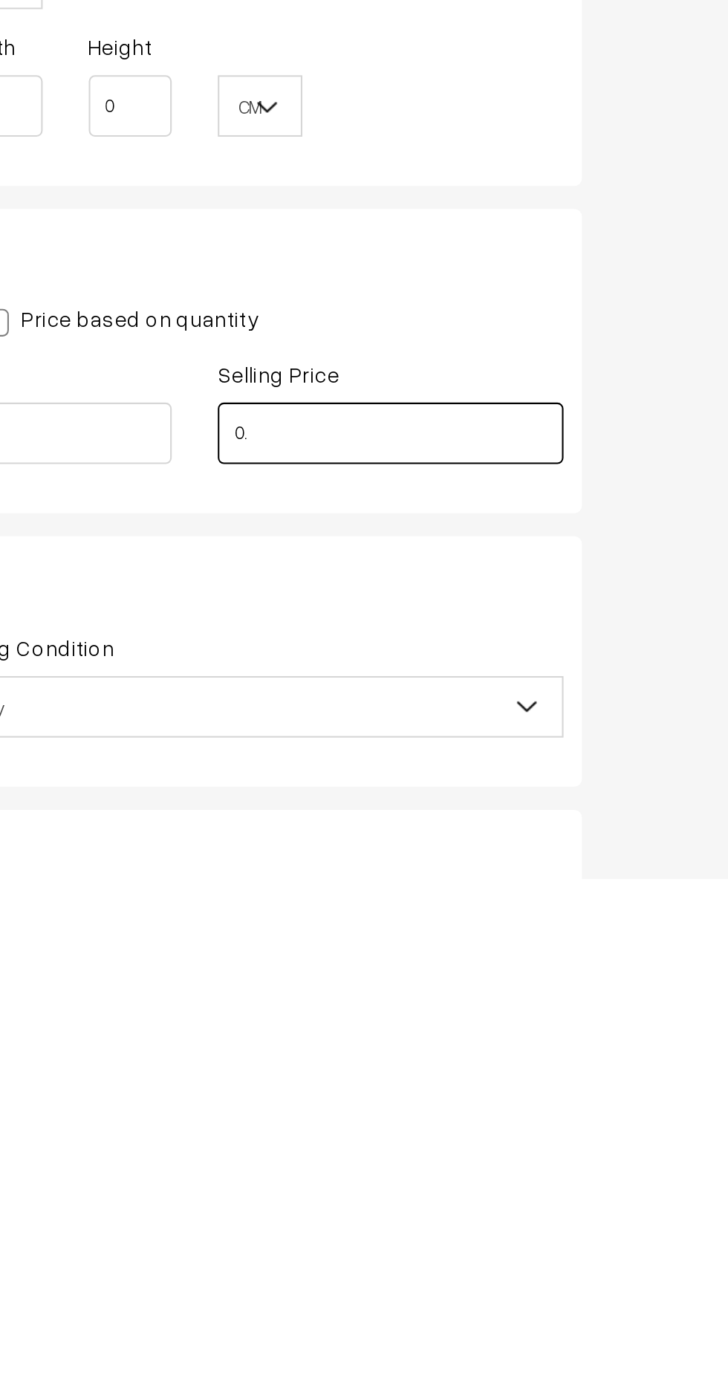
type input "0"
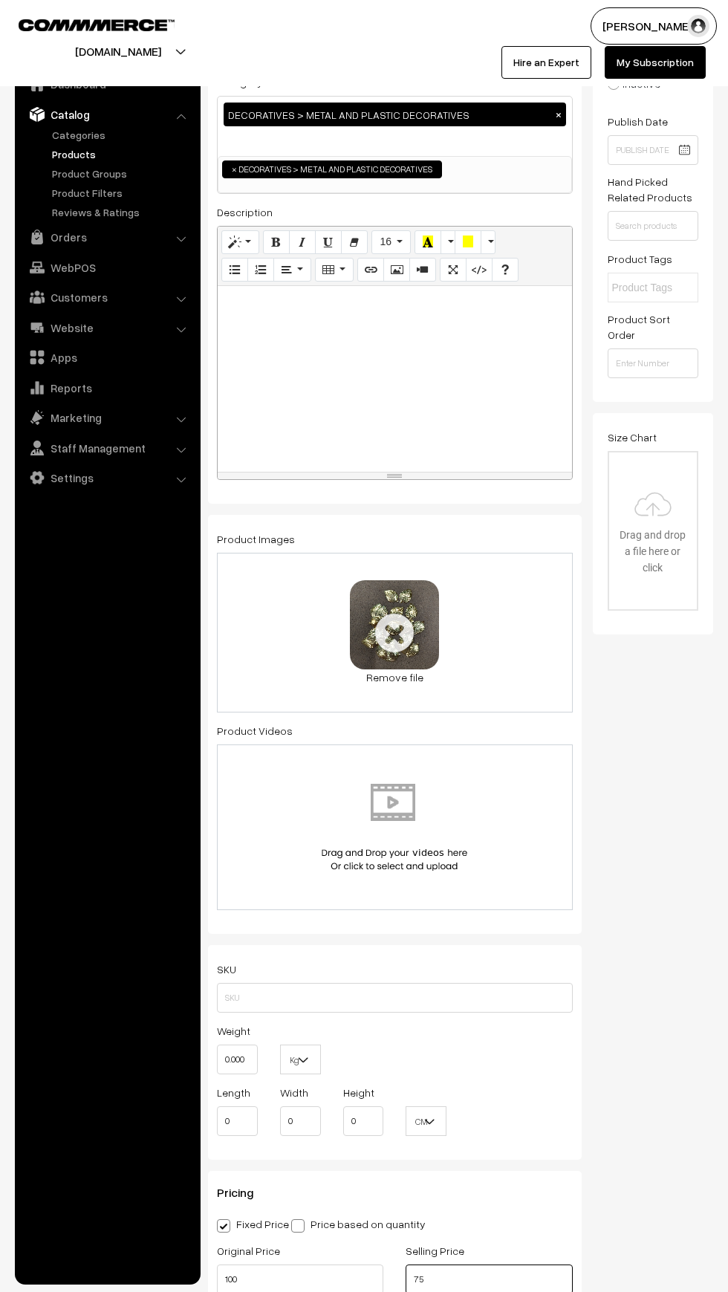
scroll to position [0, 0]
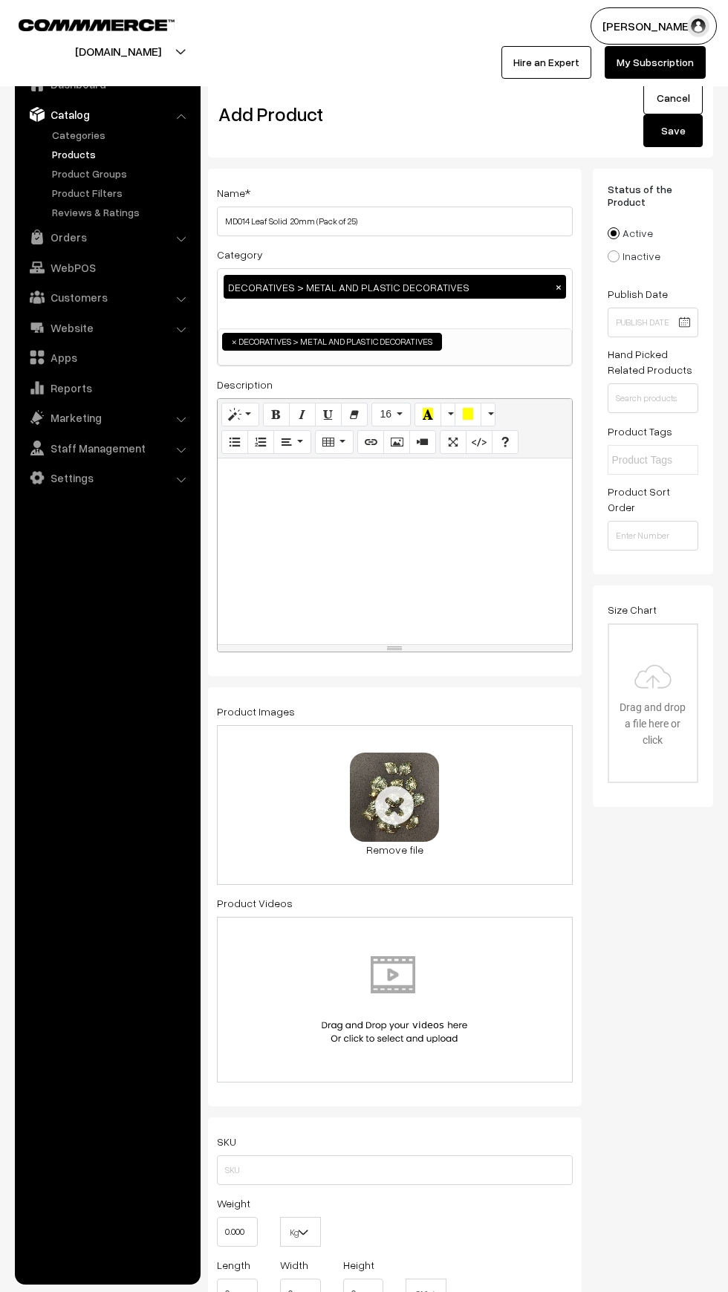
type input "75"
click at [659, 140] on button "Save" at bounding box center [673, 130] width 59 height 33
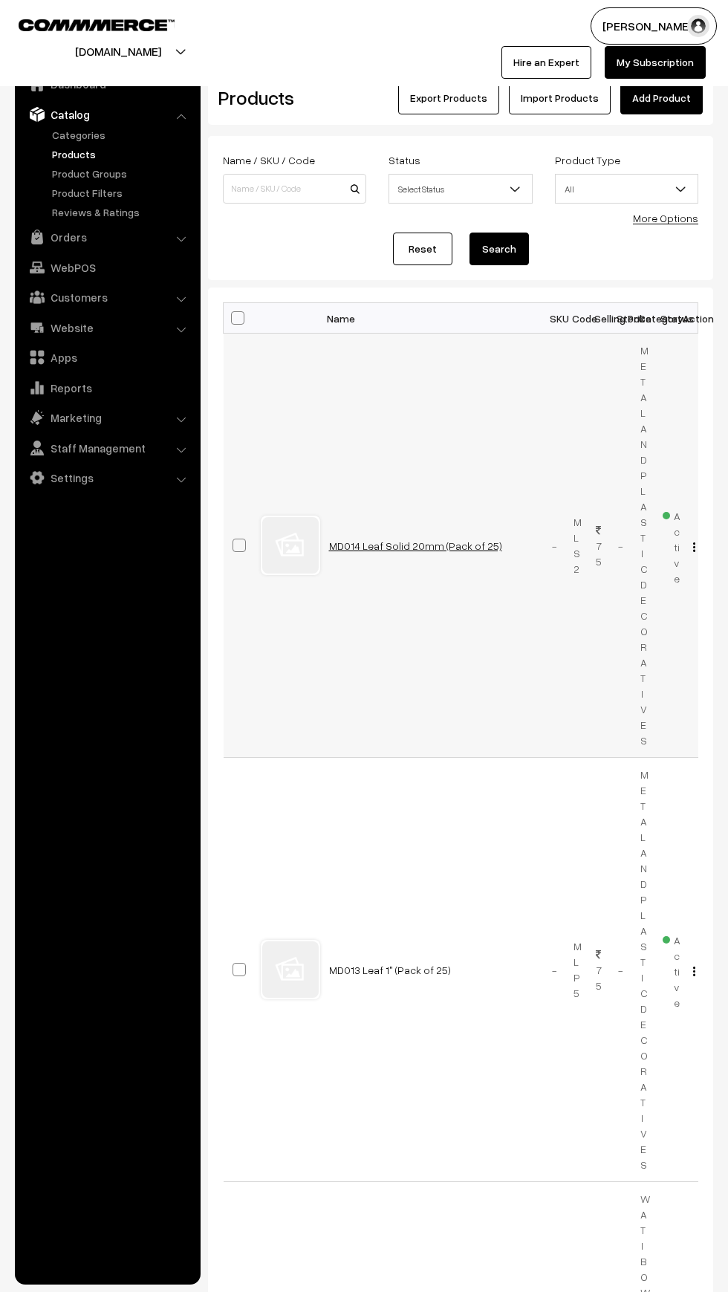
click at [393, 551] on link "MD014 Leaf Solid 20mm (Pack of 25)" at bounding box center [415, 545] width 173 height 13
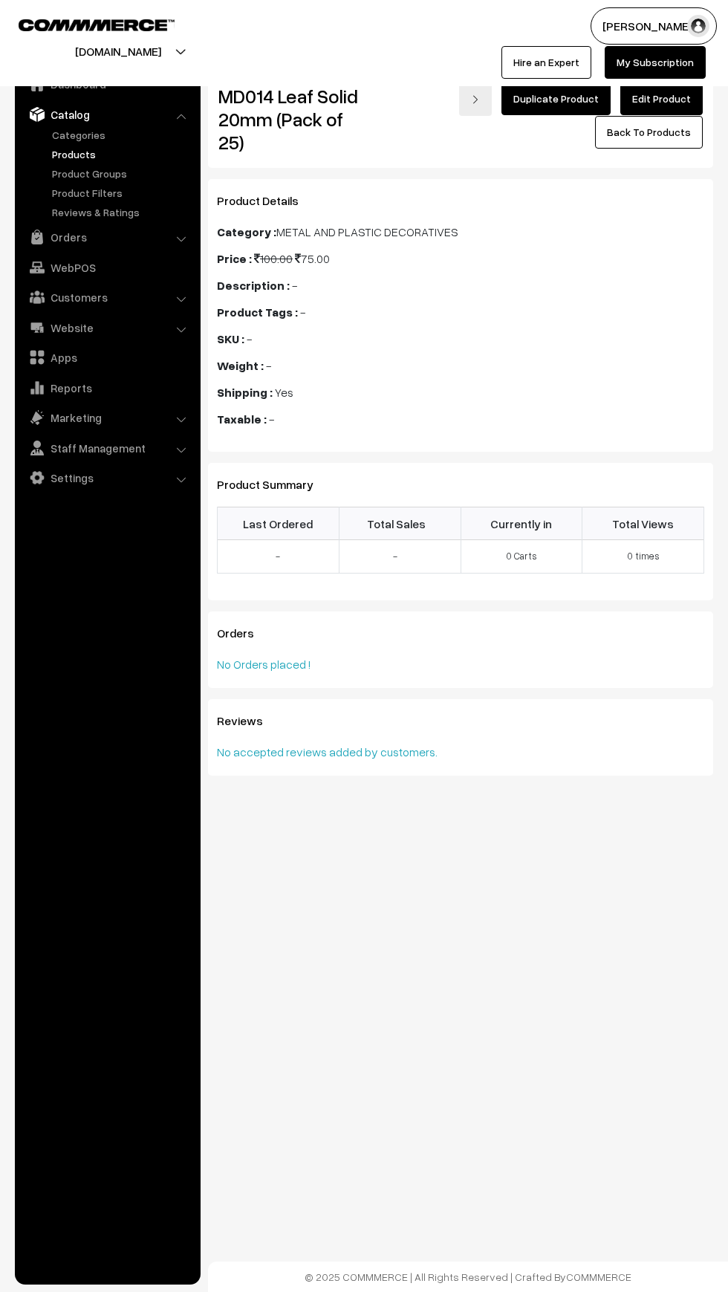
click at [649, 100] on link "Edit Product" at bounding box center [661, 98] width 82 height 33
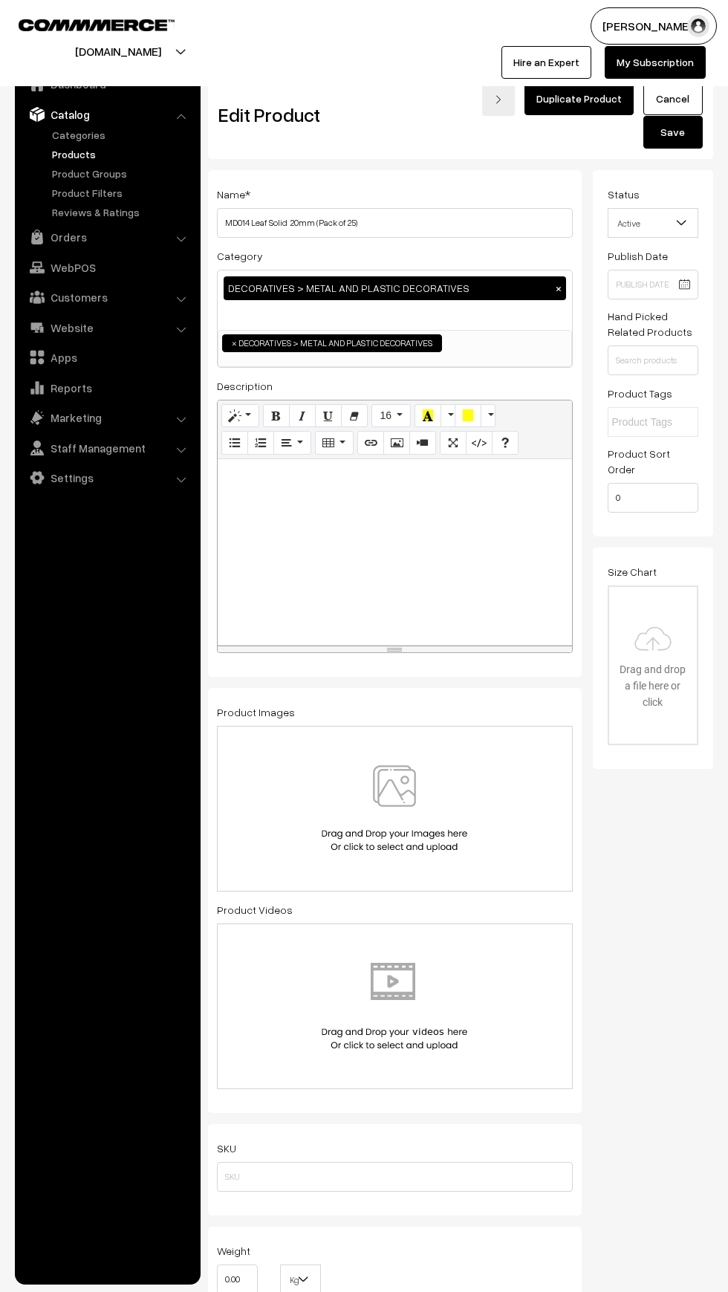
click at [390, 795] on img at bounding box center [394, 808] width 153 height 87
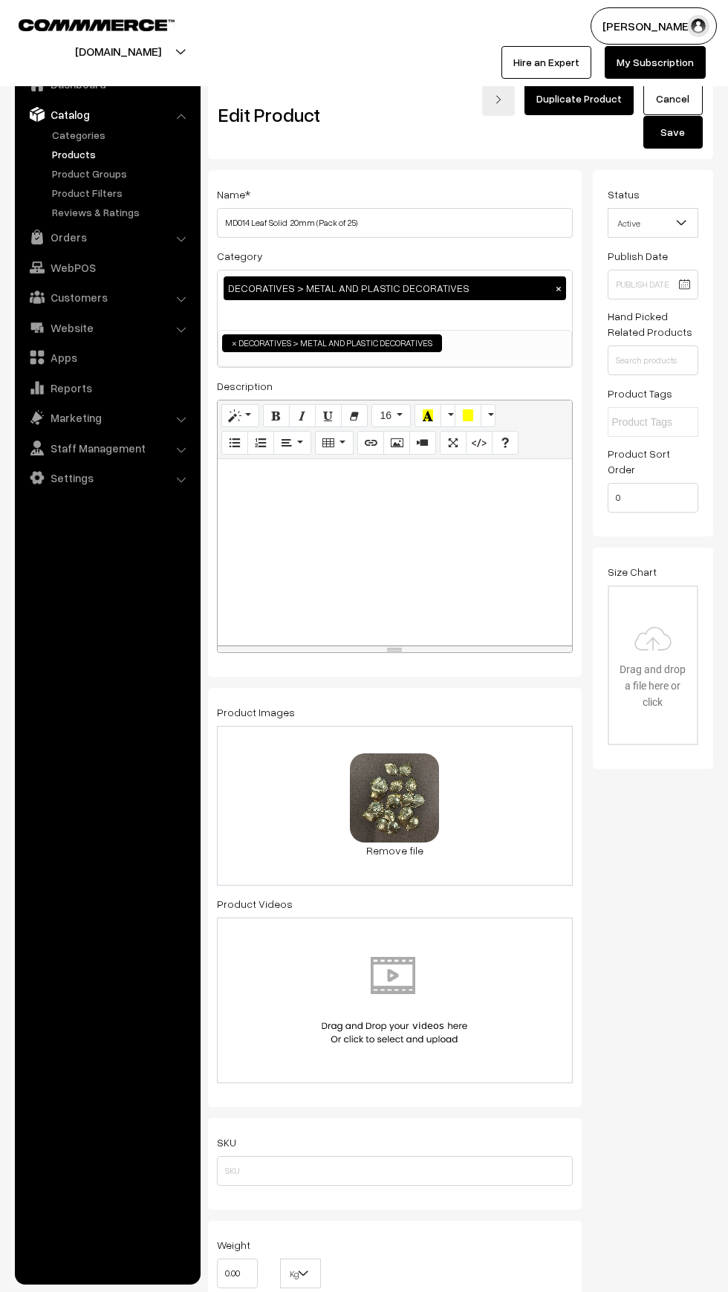
click at [672, 132] on button "Save" at bounding box center [673, 132] width 59 height 33
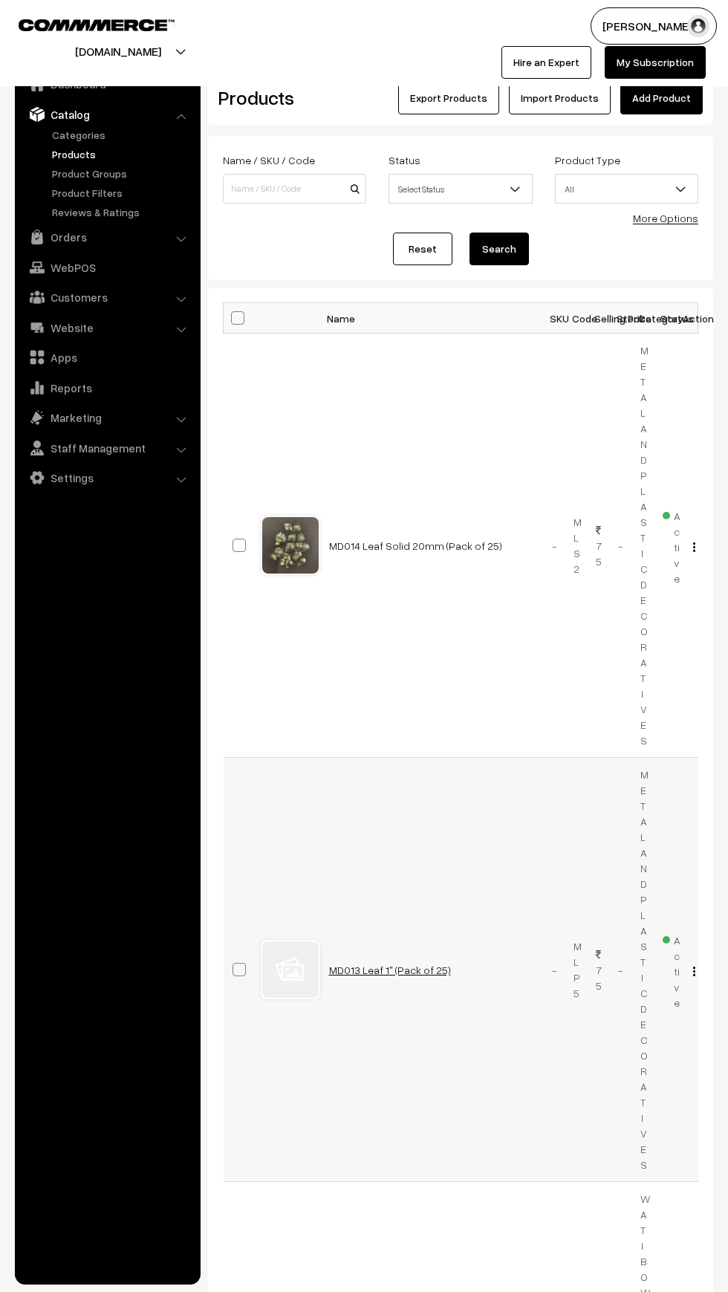
click at [389, 970] on link "MD013 Leaf 1" (Pack of 25)" at bounding box center [390, 970] width 122 height 13
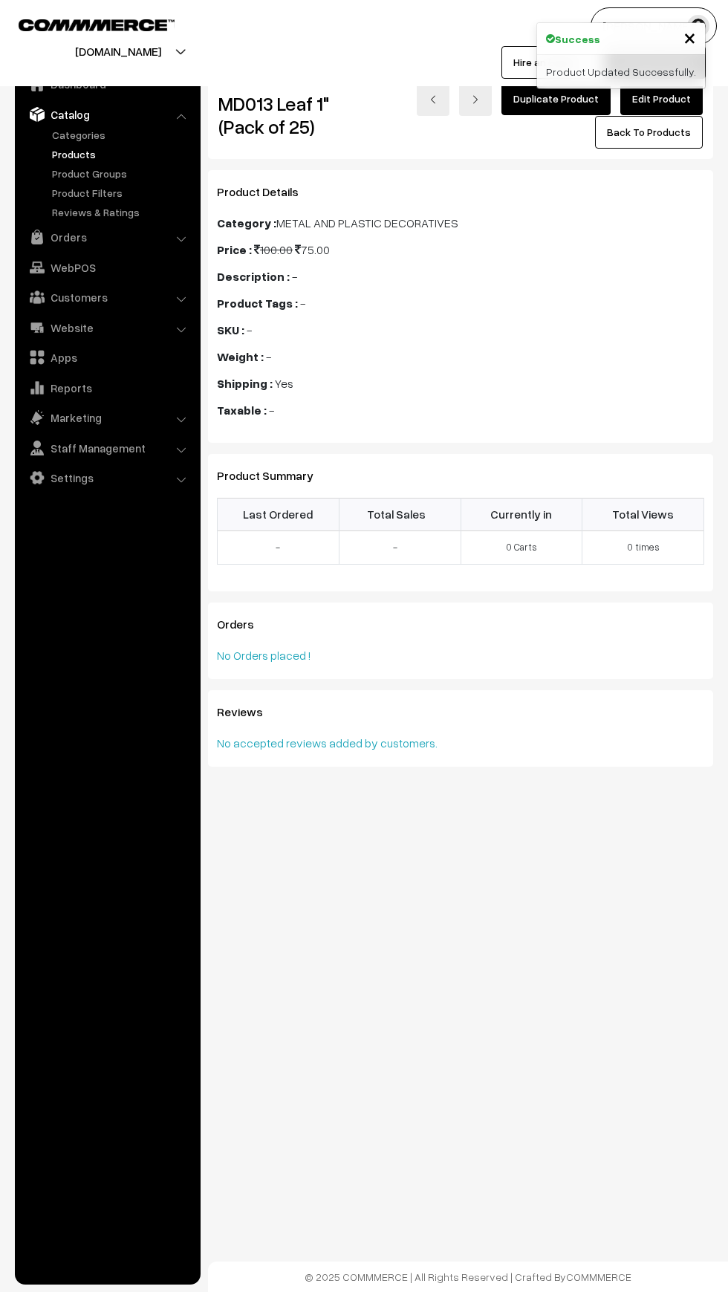
click at [661, 98] on link "Edit Product" at bounding box center [661, 98] width 82 height 33
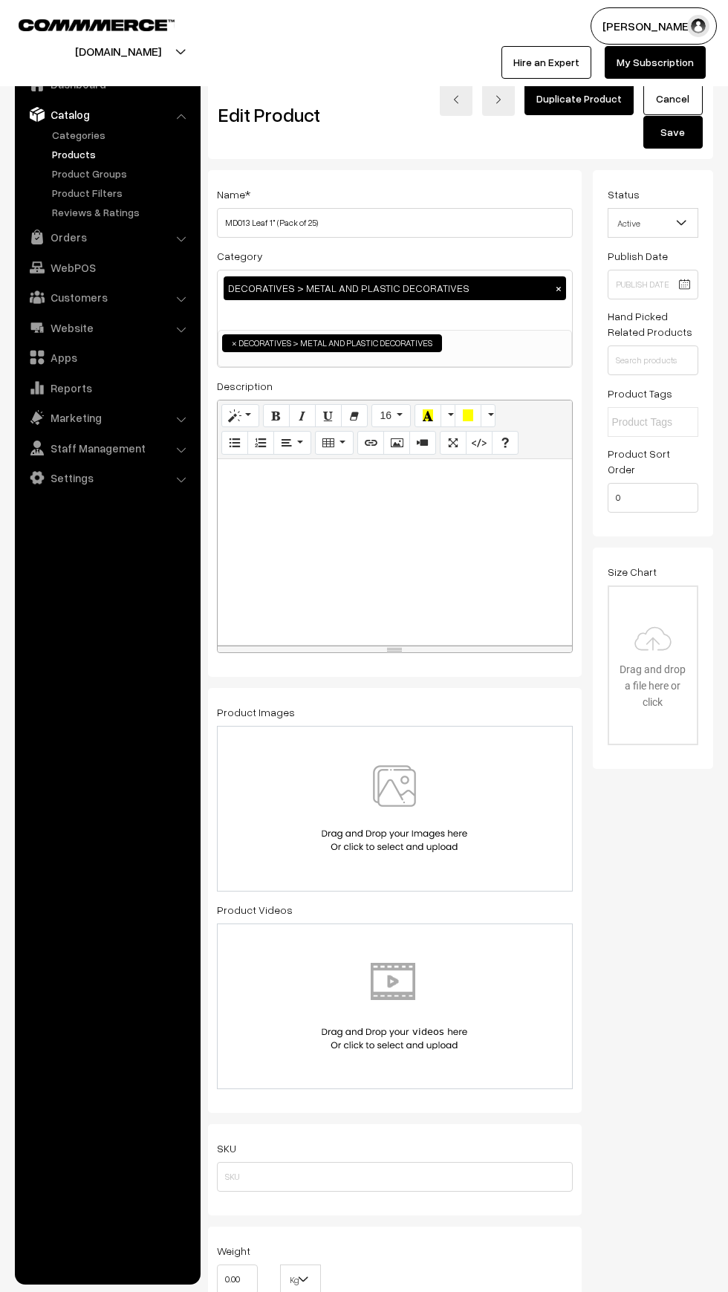
click at [409, 806] on img at bounding box center [394, 808] width 153 height 87
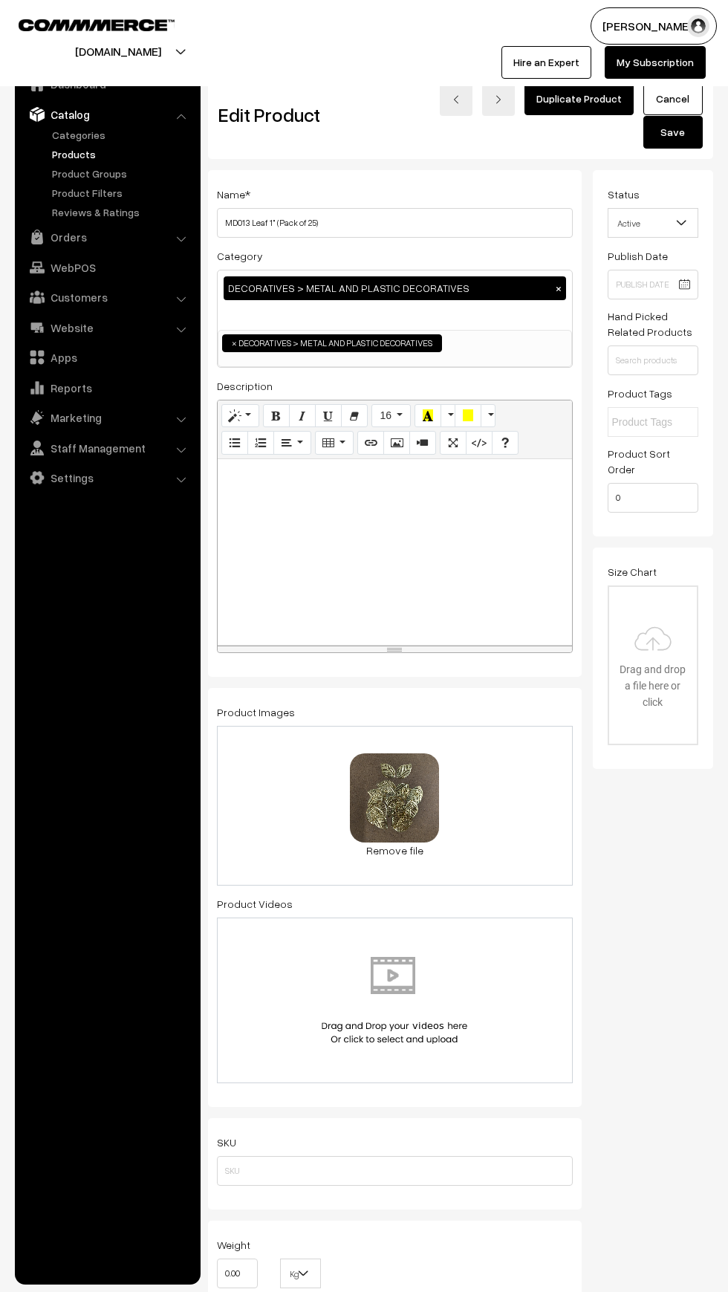
click at [677, 140] on button "Save" at bounding box center [673, 132] width 59 height 33
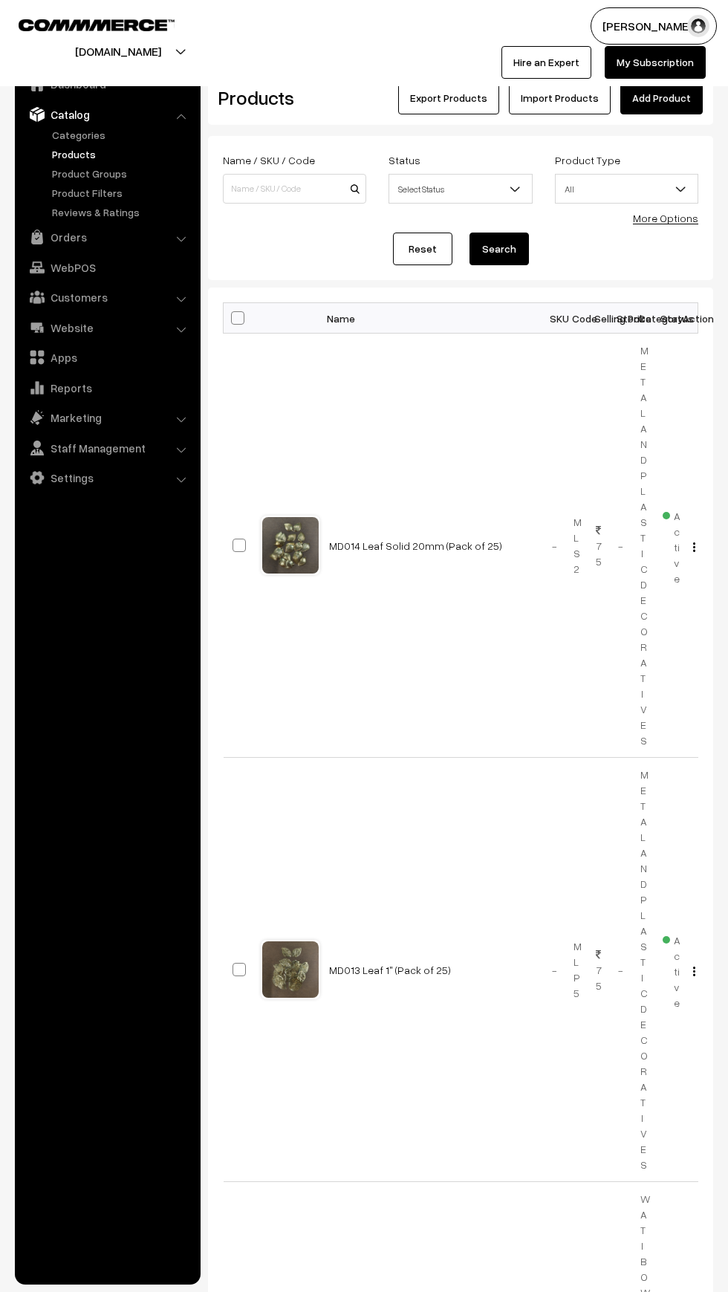
click at [655, 99] on link "Add Product" at bounding box center [661, 98] width 82 height 33
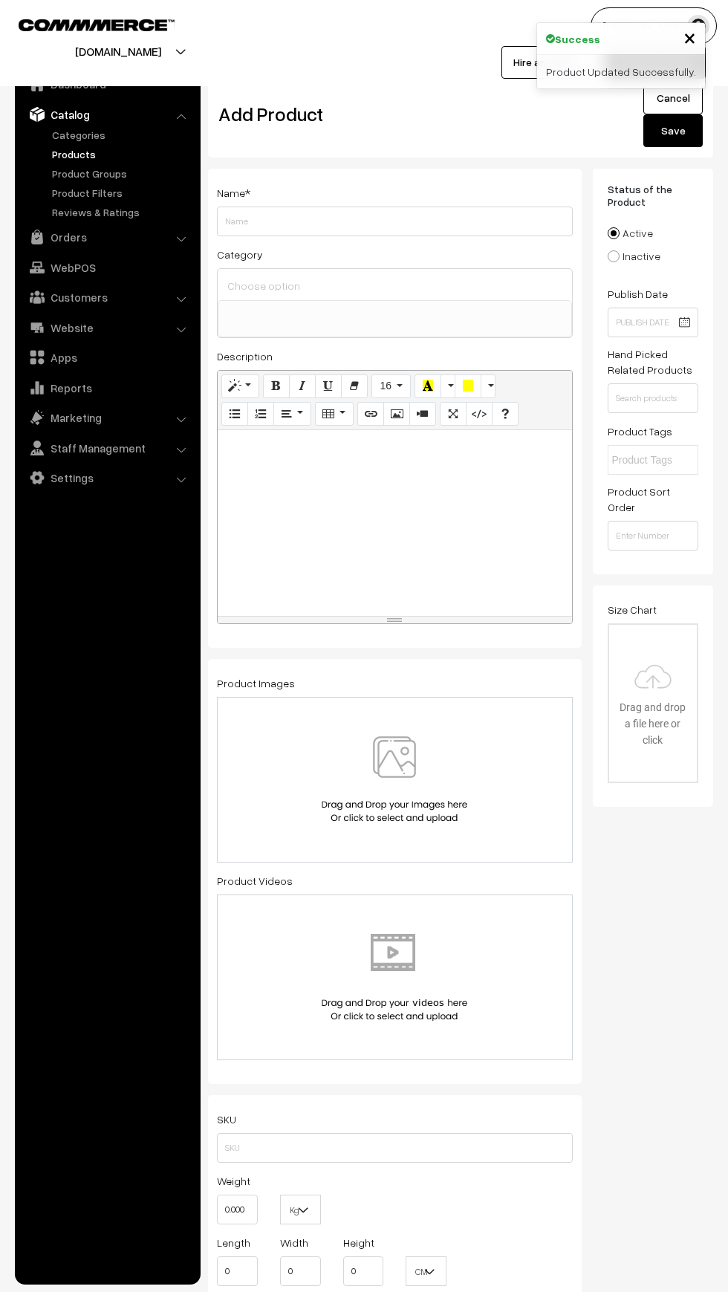
select select
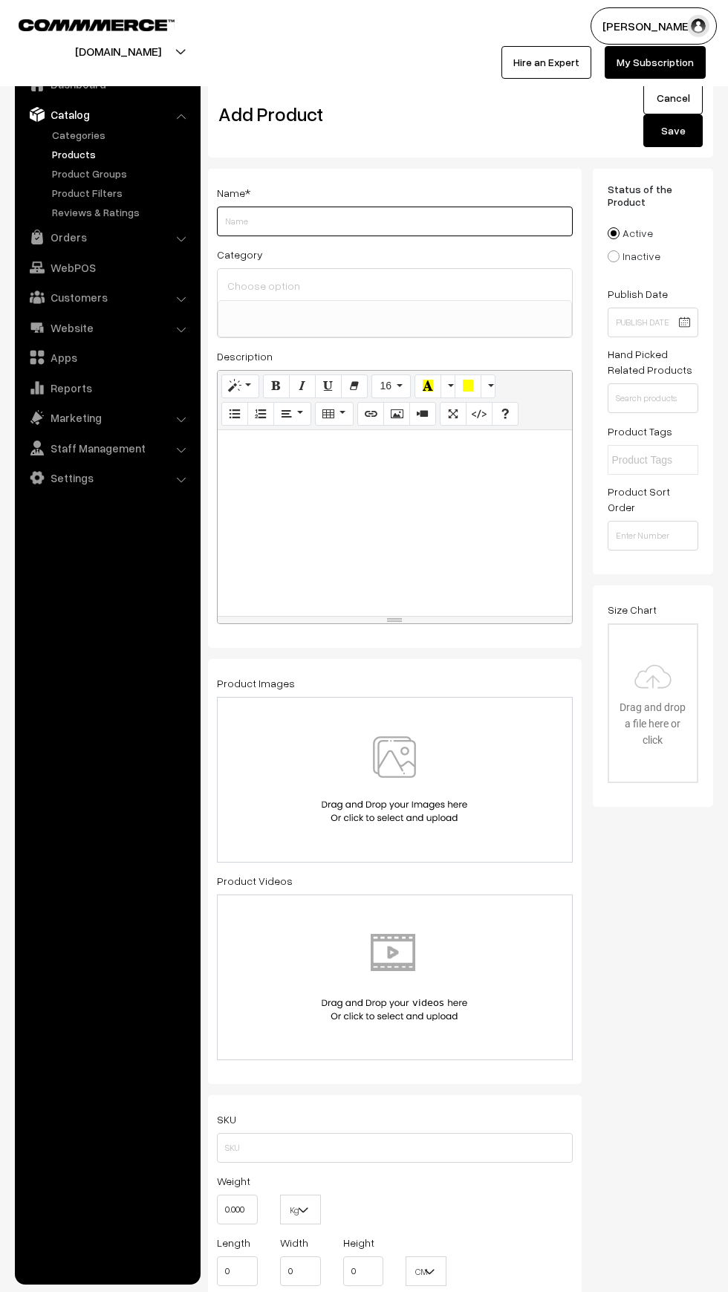
click at [256, 220] on input "Weight" at bounding box center [395, 222] width 356 height 30
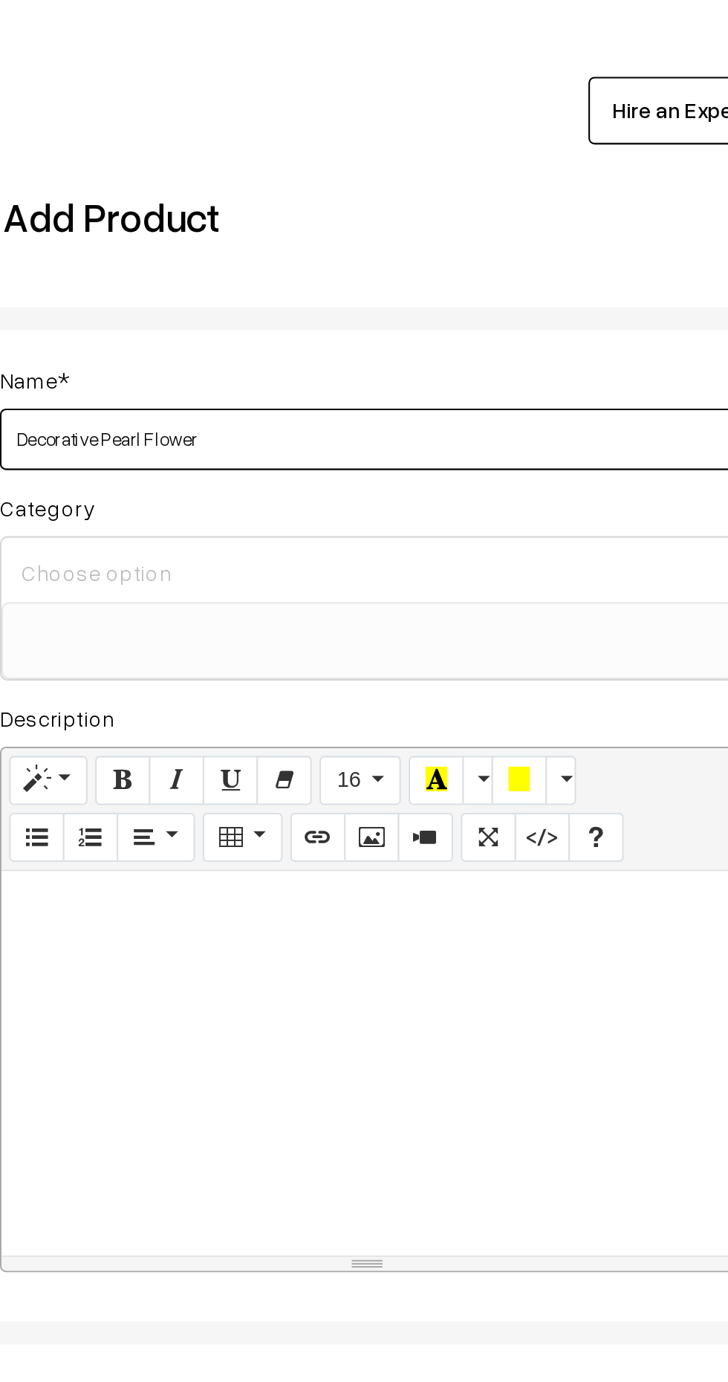
type input "Decorative Pearl Flower"
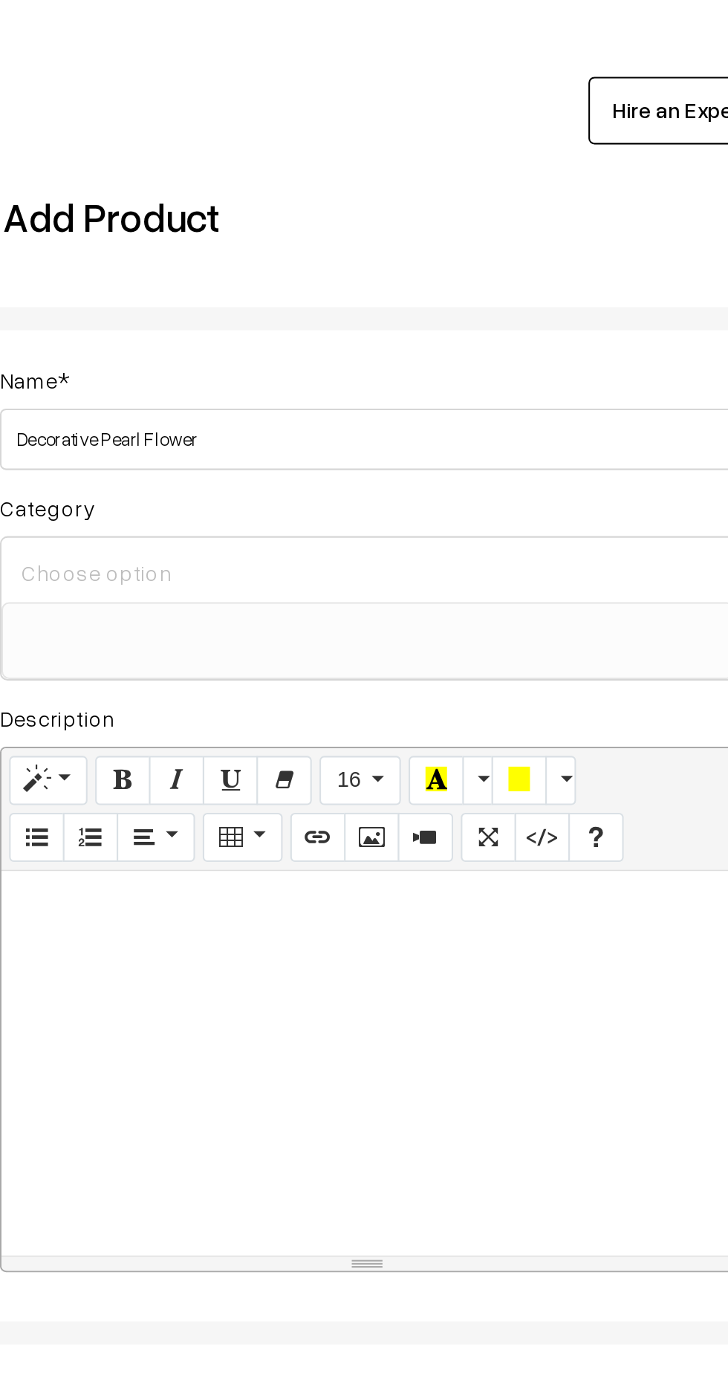
click at [269, 289] on input at bounding box center [395, 286] width 343 height 22
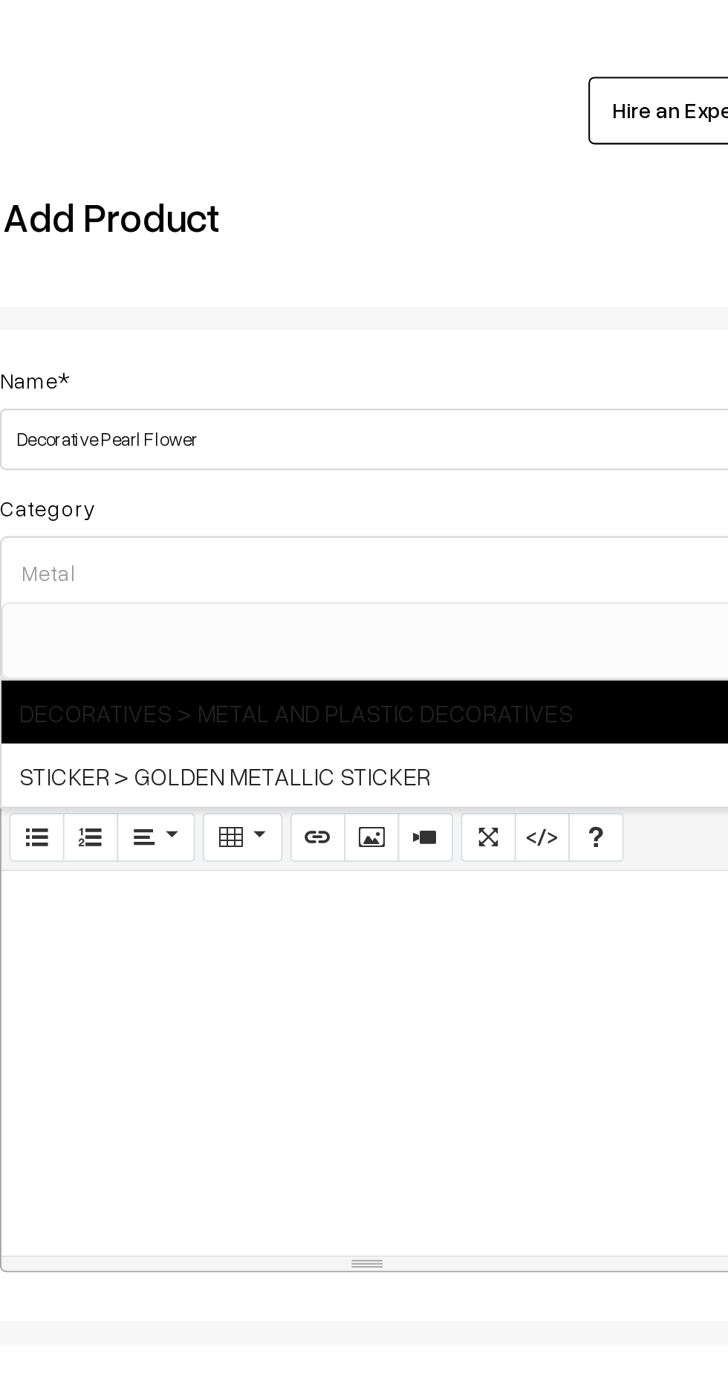
type input "Metal"
click at [256, 358] on span "DECORATIVES > METAL AND PLASTIC DECORATIVES" at bounding box center [395, 353] width 354 height 30
select select "40"
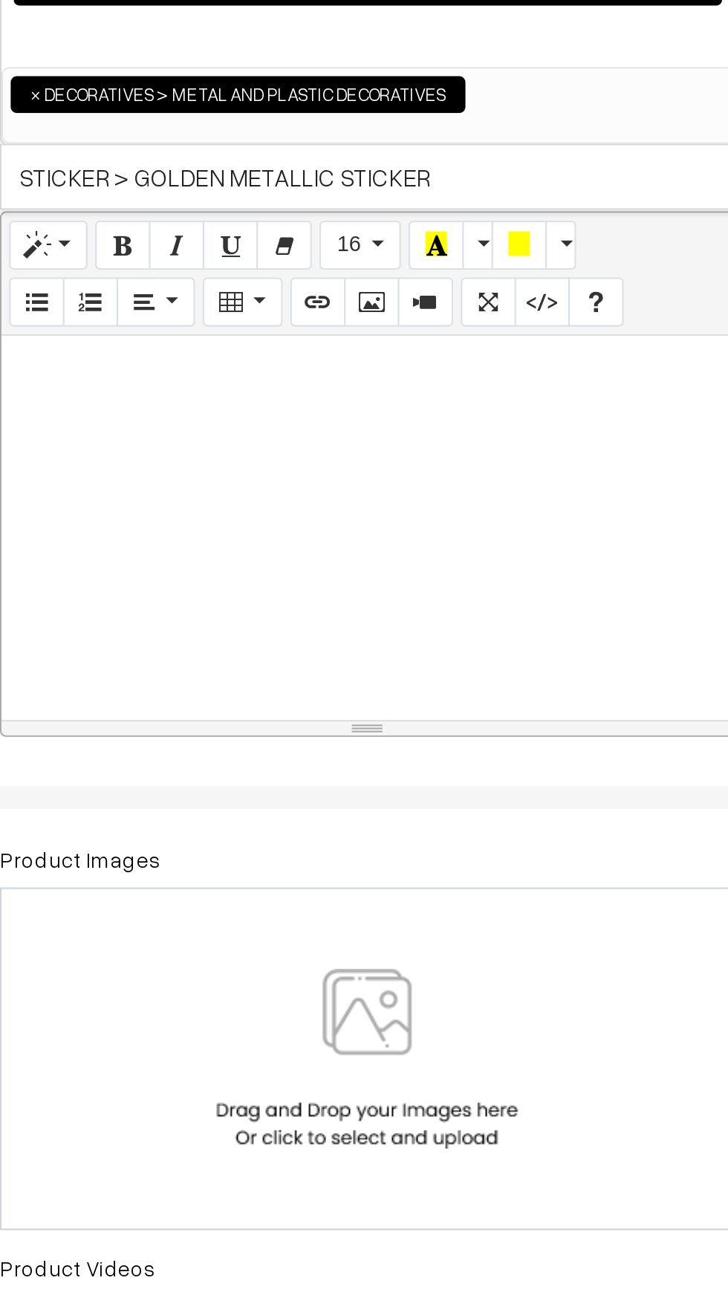
click at [401, 798] on img at bounding box center [394, 808] width 153 height 87
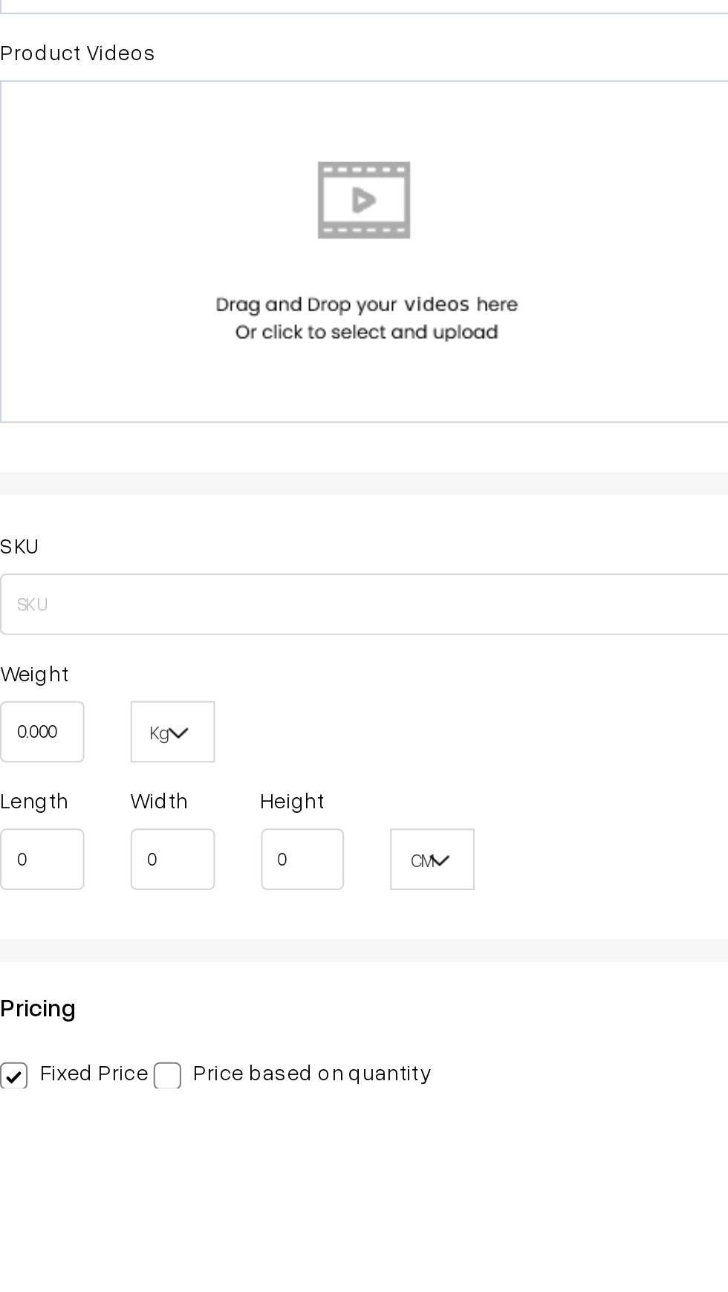
scroll to position [135, 0]
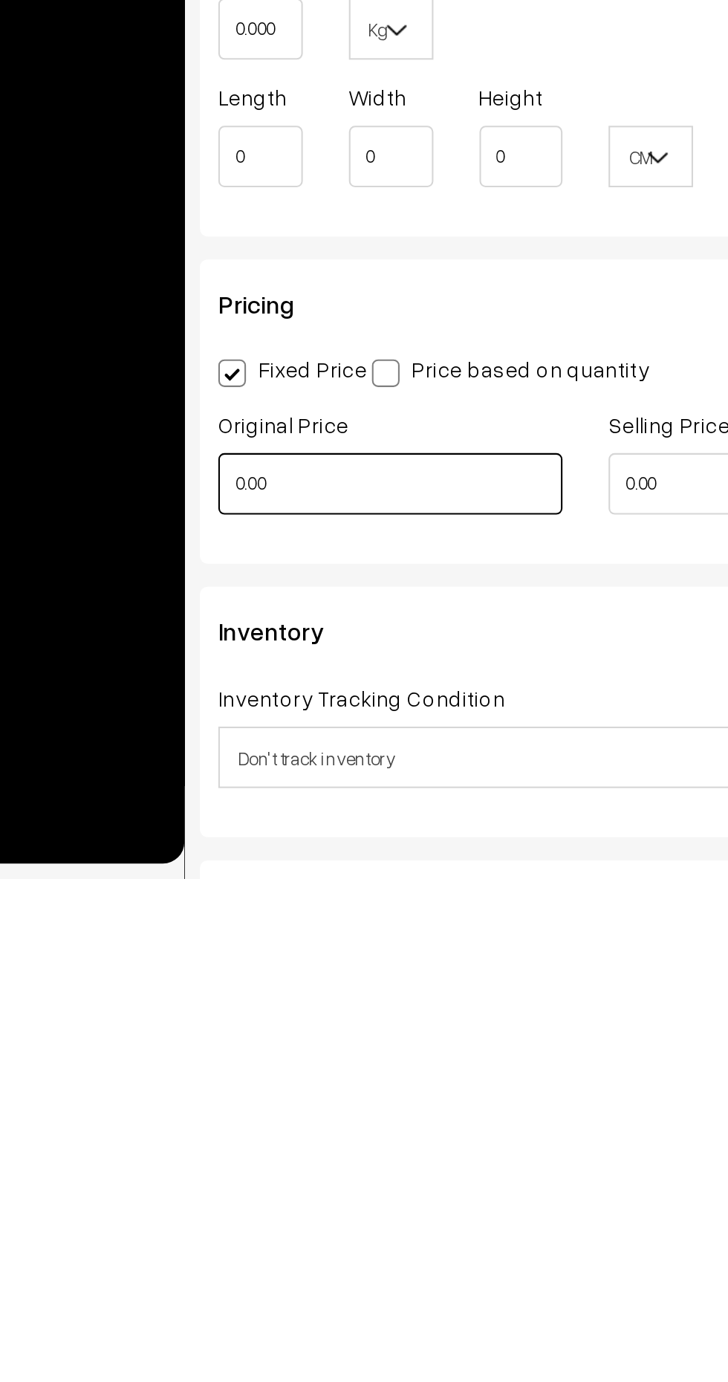
scroll to position [261, 0]
type input "0"
type input "q"
type input "P"
type input "Q"
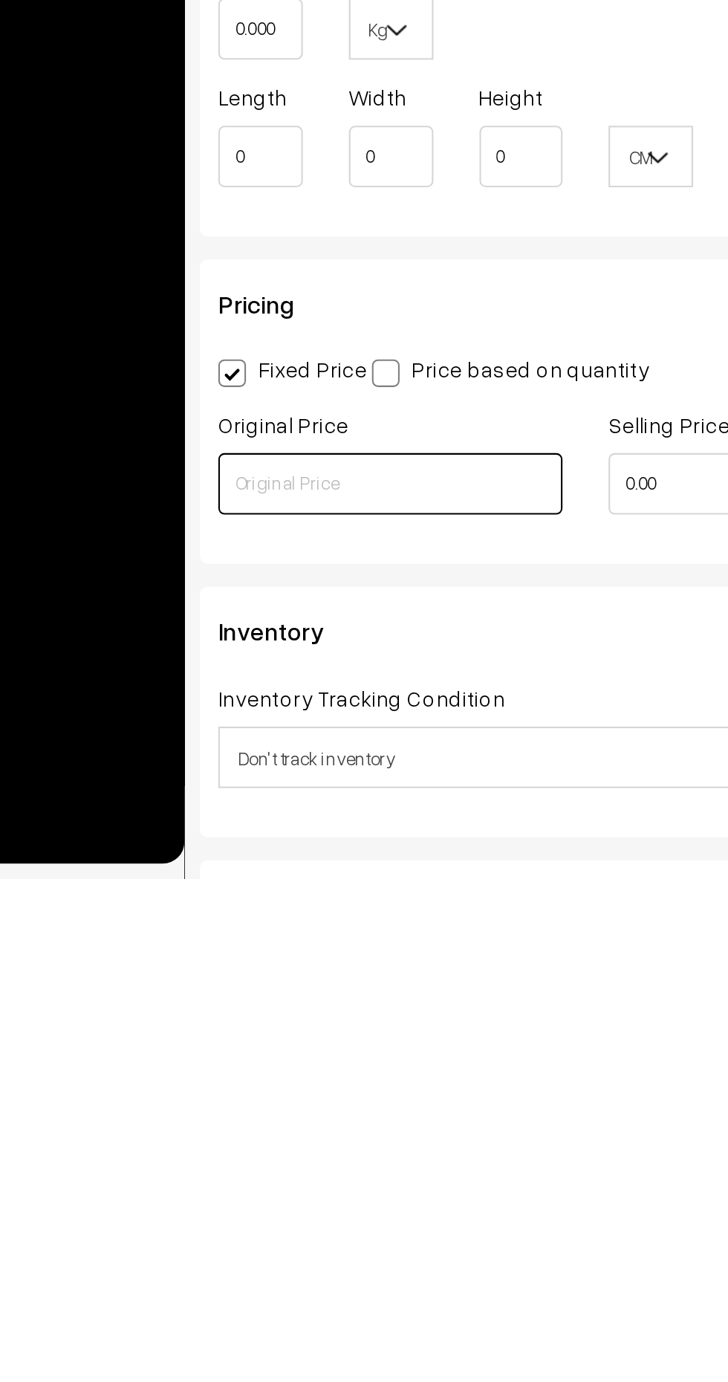
type input "P"
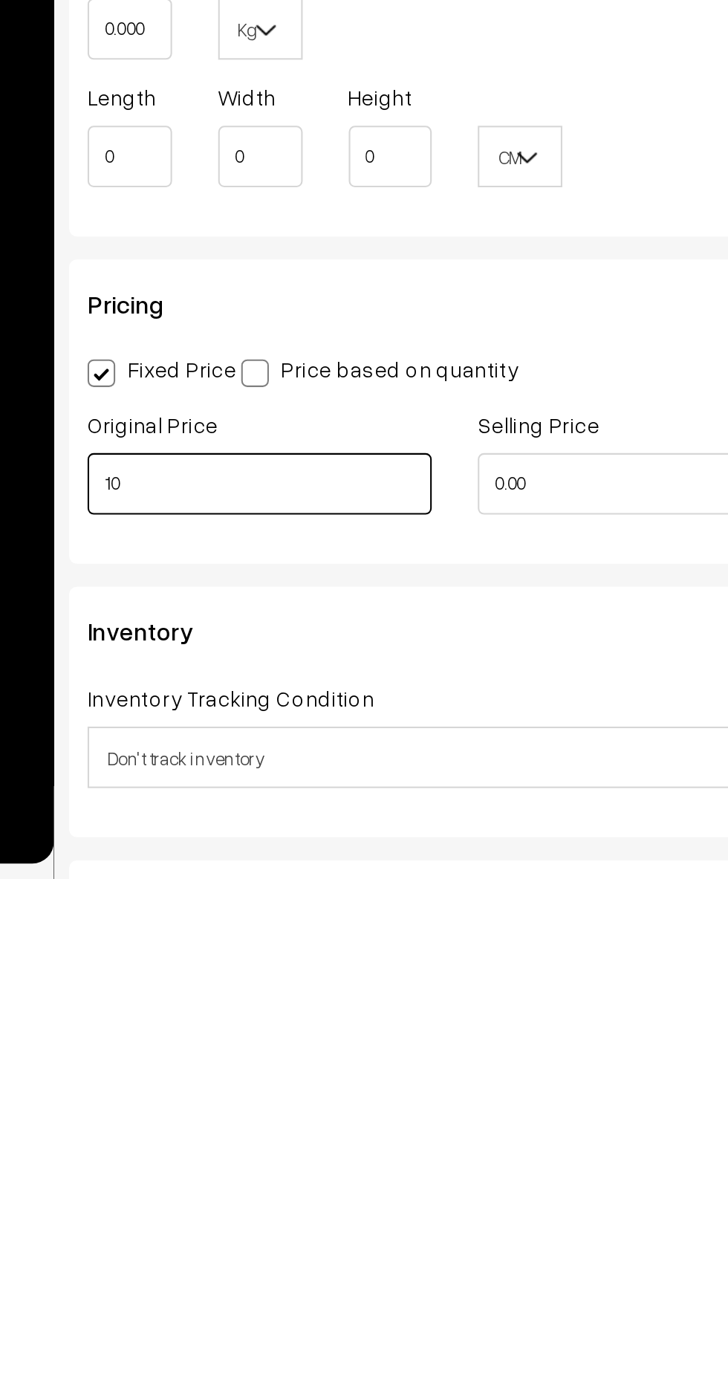
type input "10"
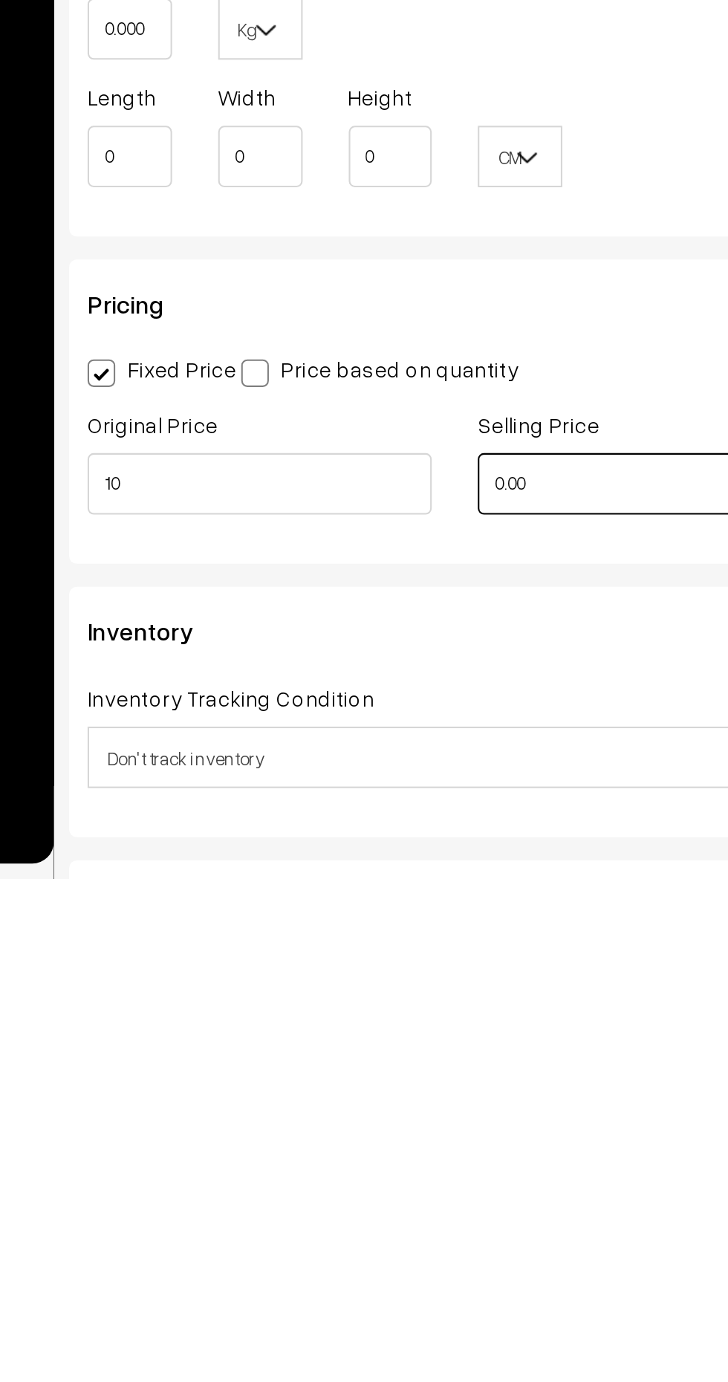
click at [441, 1192] on input "0.00" at bounding box center [489, 1191] width 166 height 30
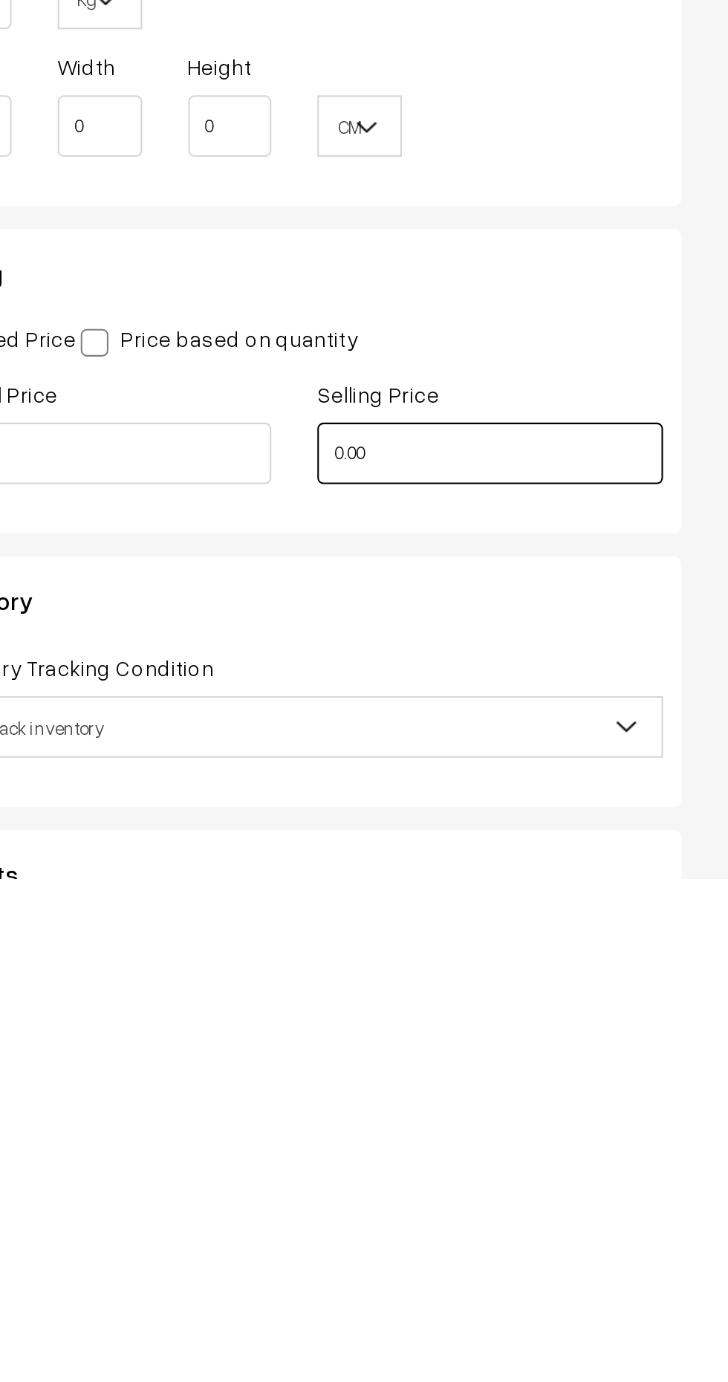
scroll to position [285, 0]
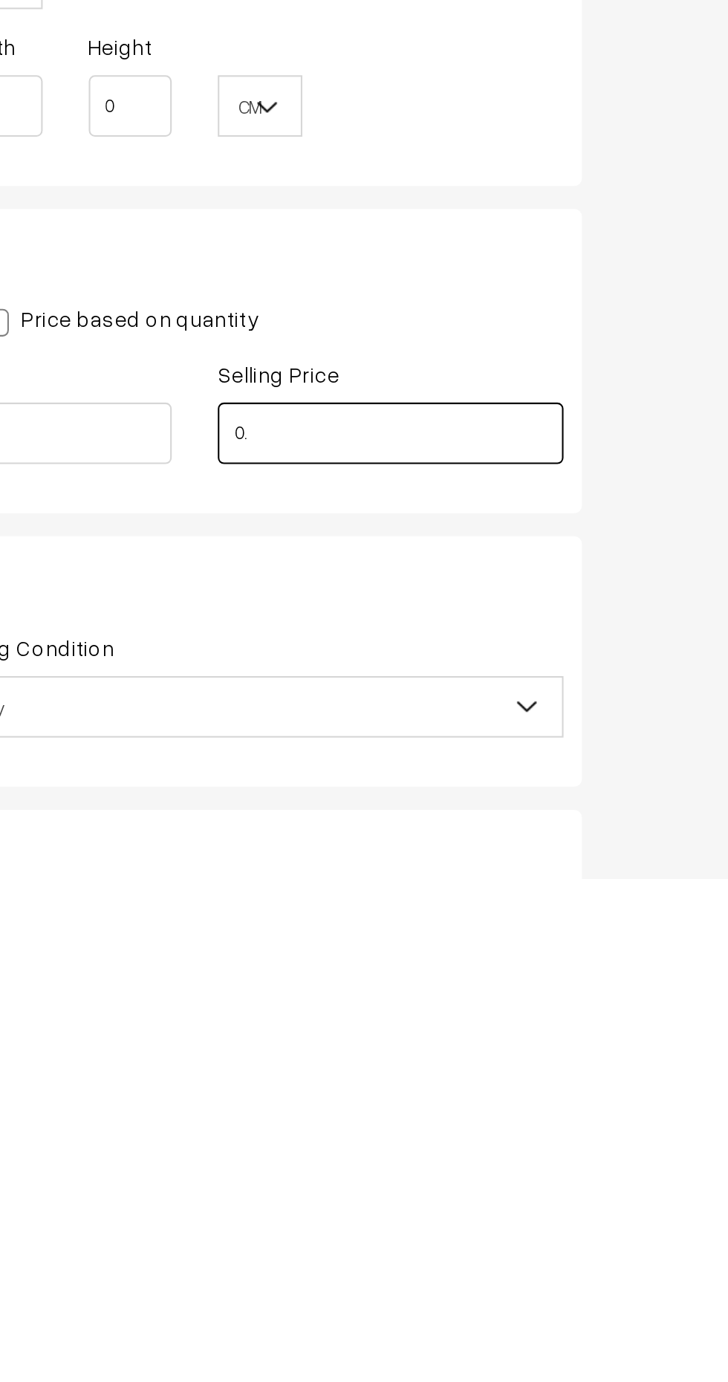
type input "0"
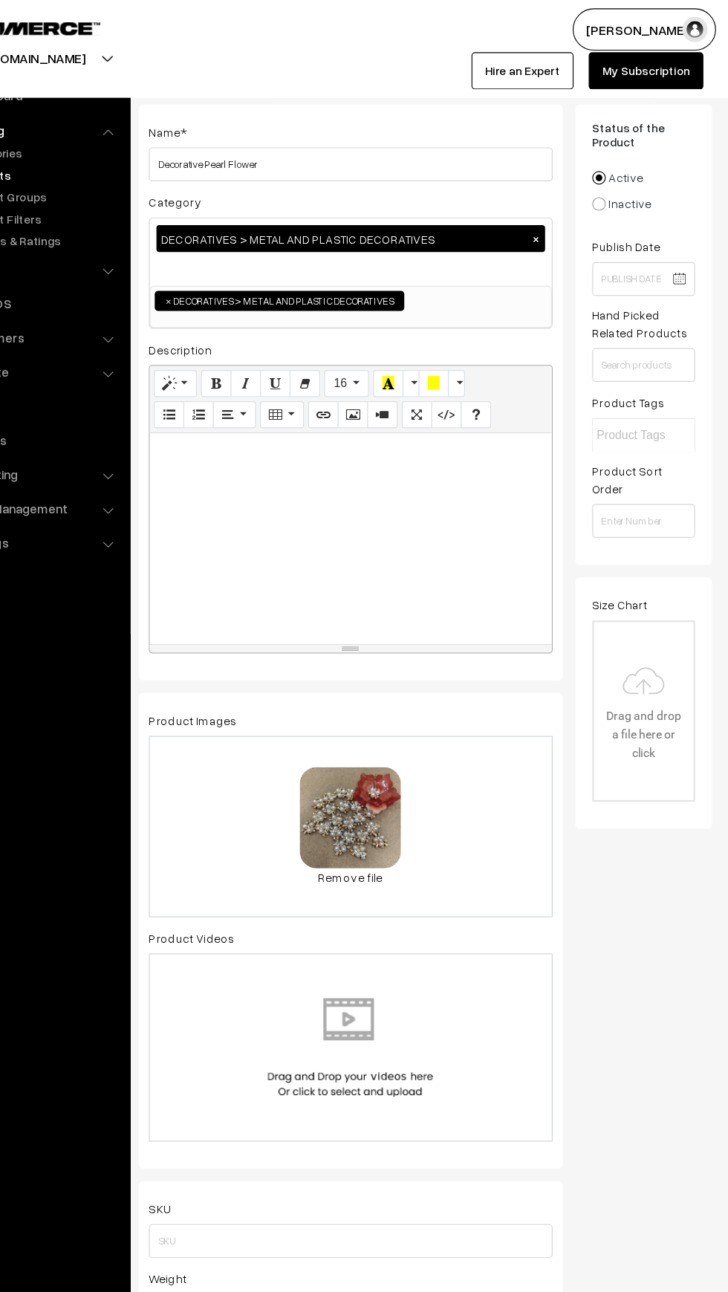
scroll to position [0, 0]
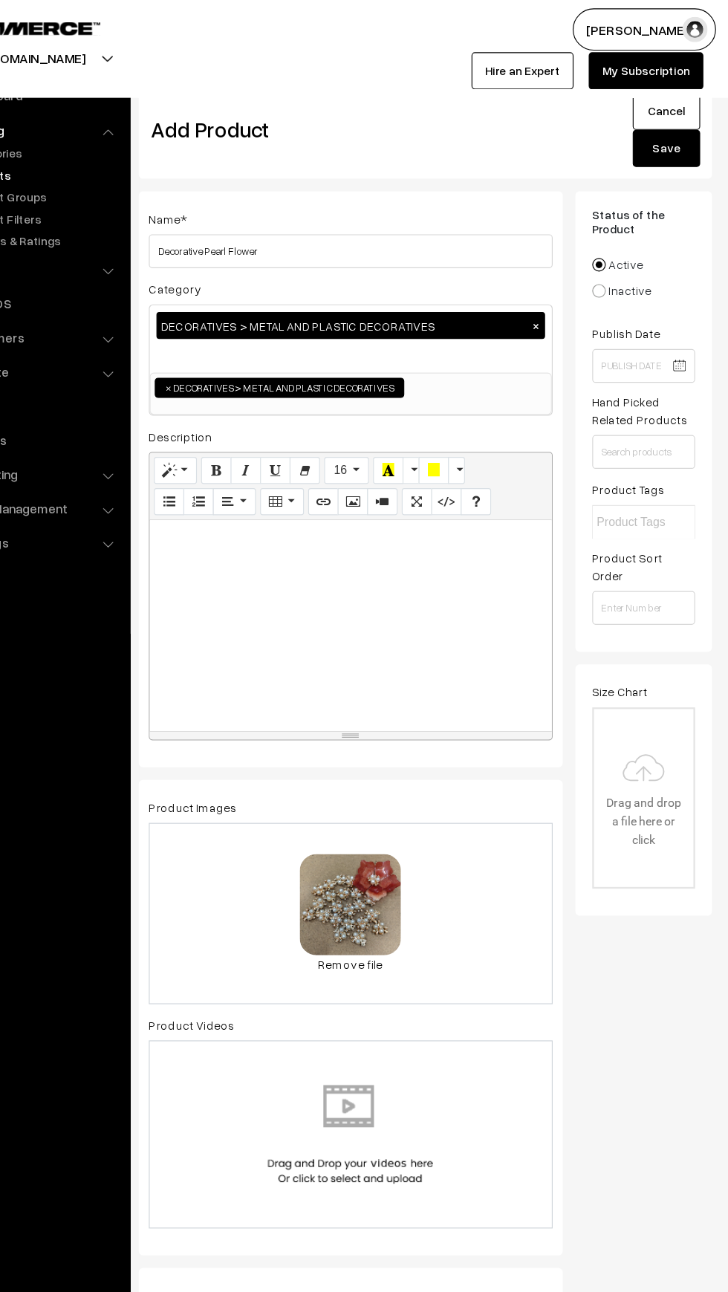
type input "5"
click at [677, 135] on button "Save" at bounding box center [673, 130] width 59 height 33
